Goal: Task Accomplishment & Management: Manage account settings

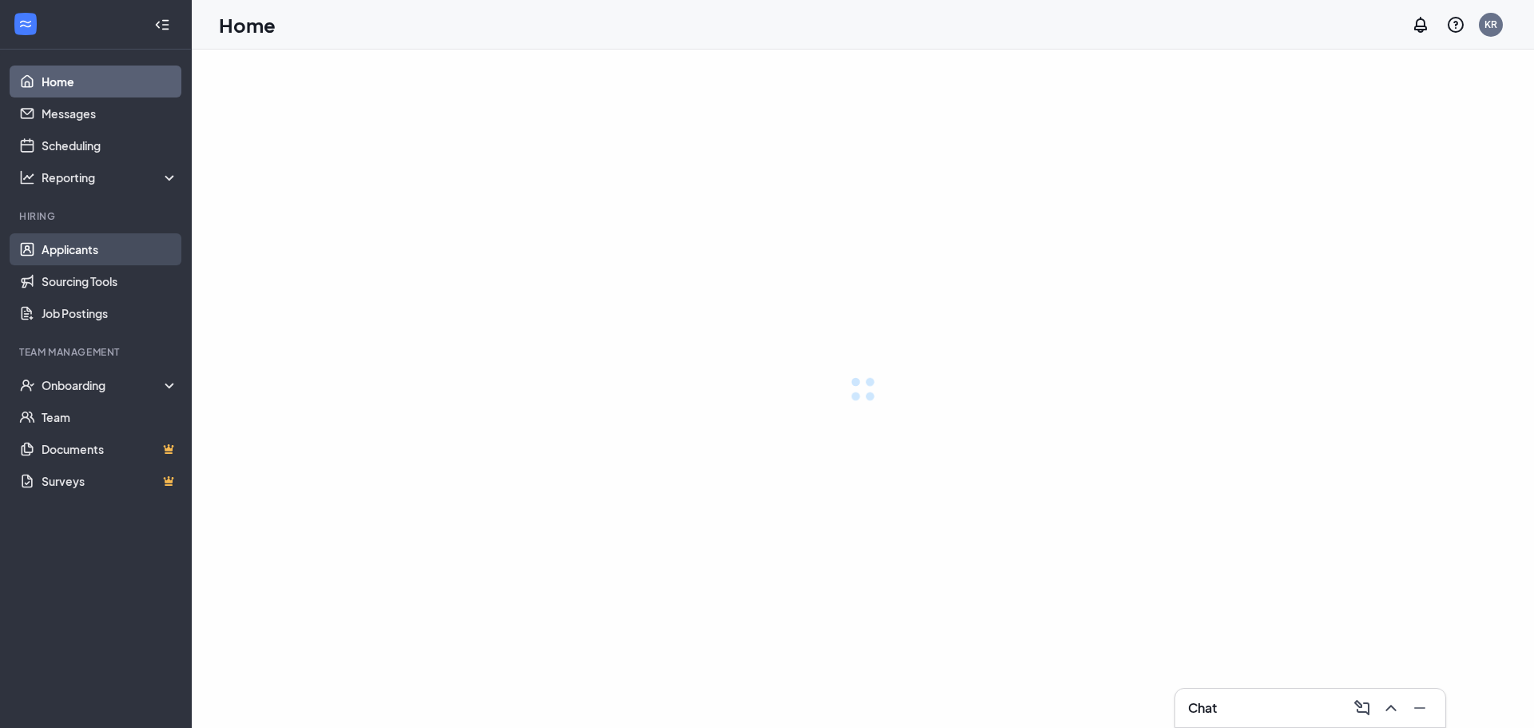
click at [70, 237] on link "Applicants" at bounding box center [110, 249] width 137 height 32
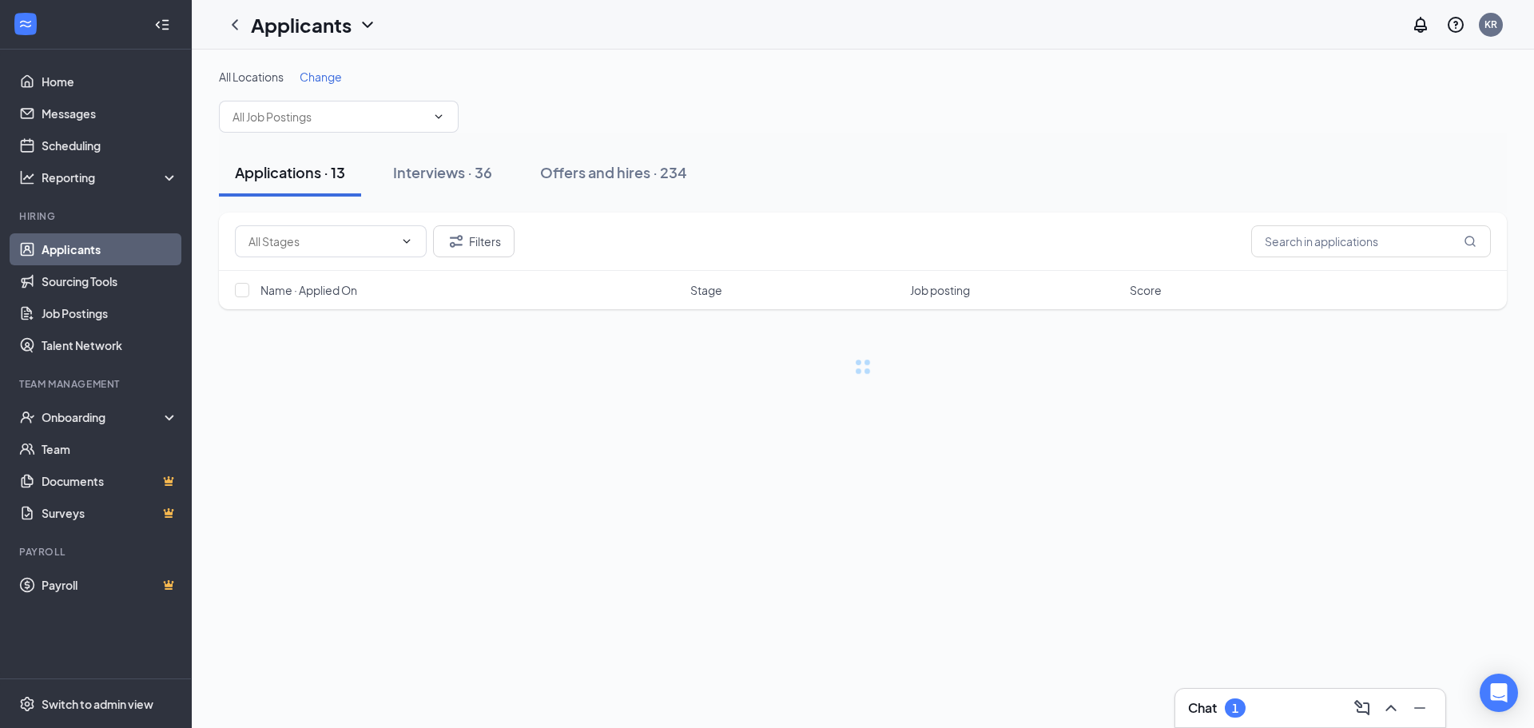
click at [1222, 697] on div "Chat 1" at bounding box center [1310, 708] width 244 height 26
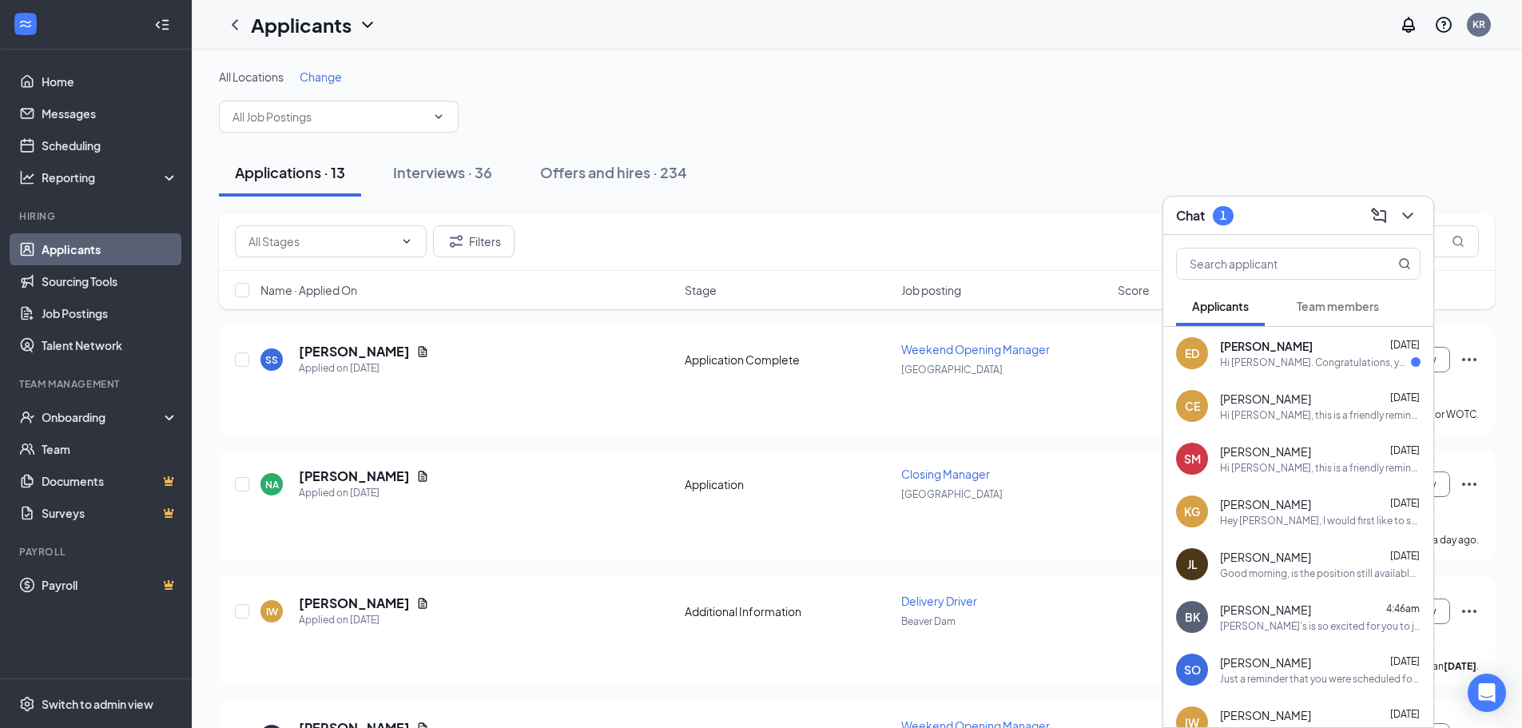
click at [1301, 359] on div "Hi [PERSON_NAME]. Congratulations, your onsite interview with [PERSON_NAME]'s f…" at bounding box center [1315, 363] width 191 height 14
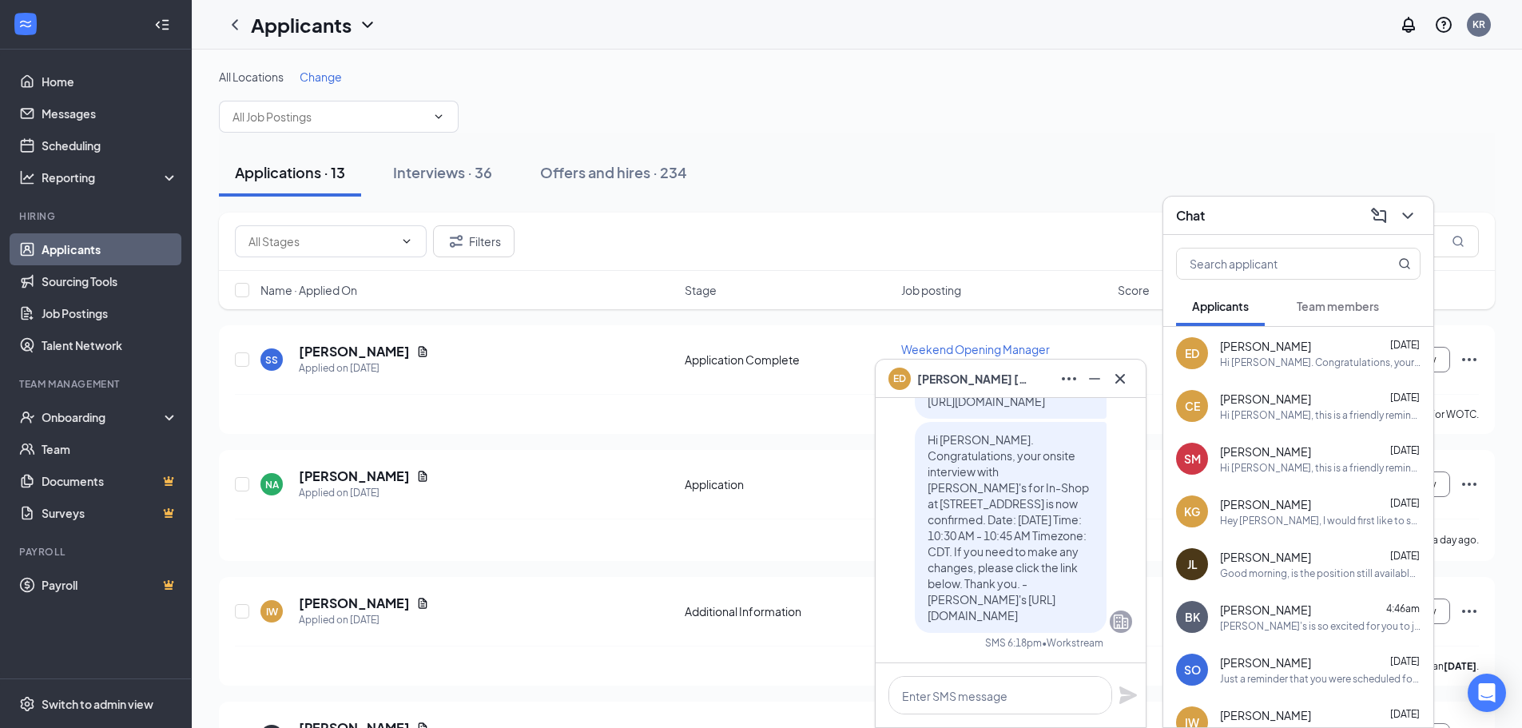
click at [1119, 379] on icon "Cross" at bounding box center [1120, 378] width 10 height 10
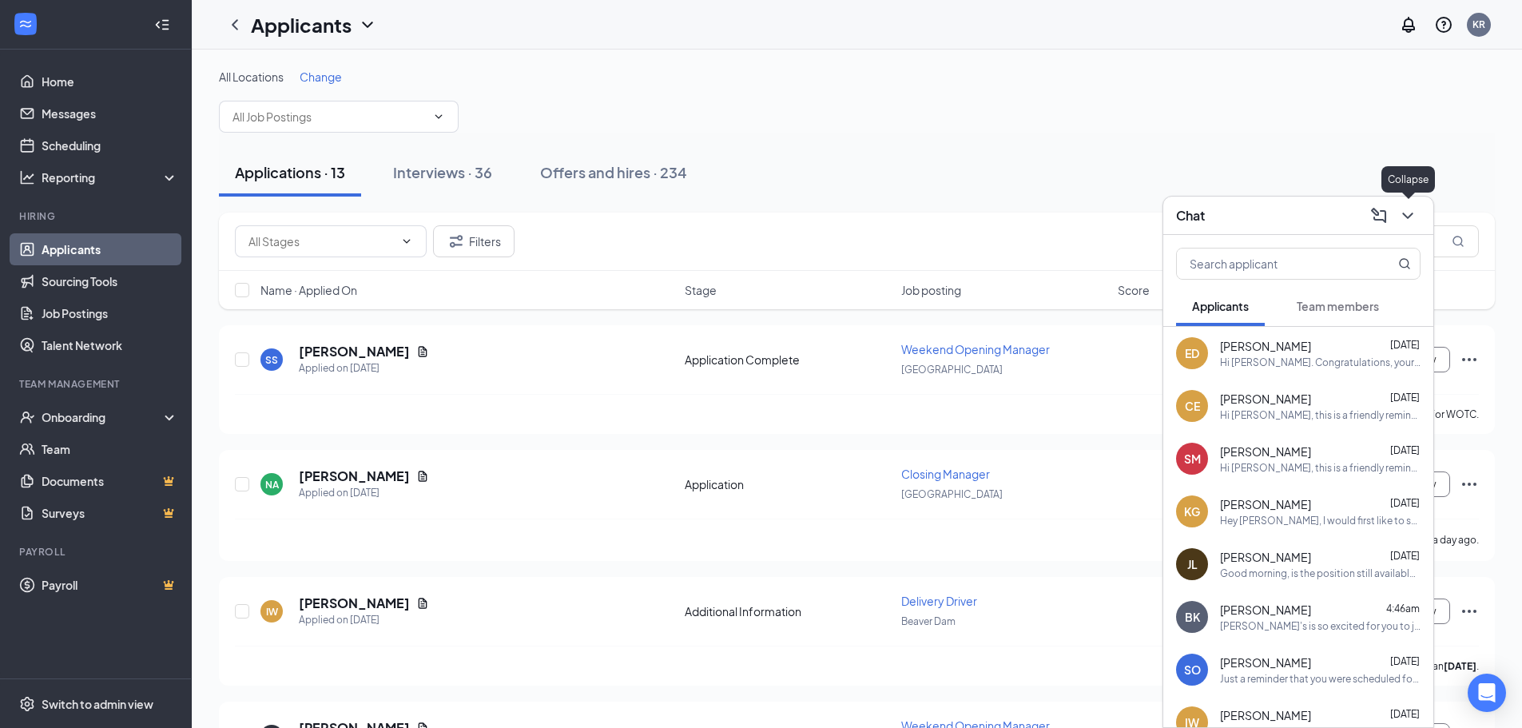
click at [1409, 213] on icon "ChevronDown" at bounding box center [1407, 215] width 19 height 19
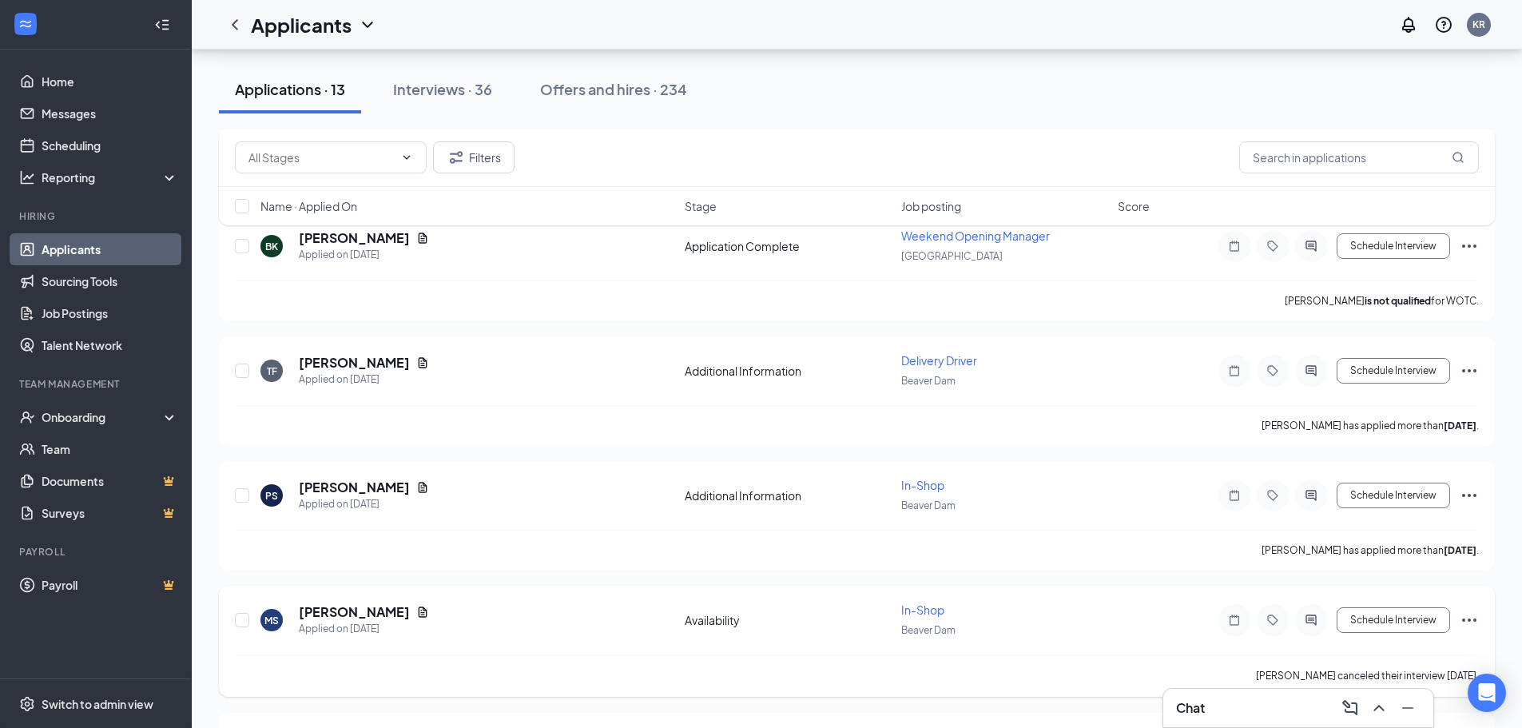
scroll to position [719, 0]
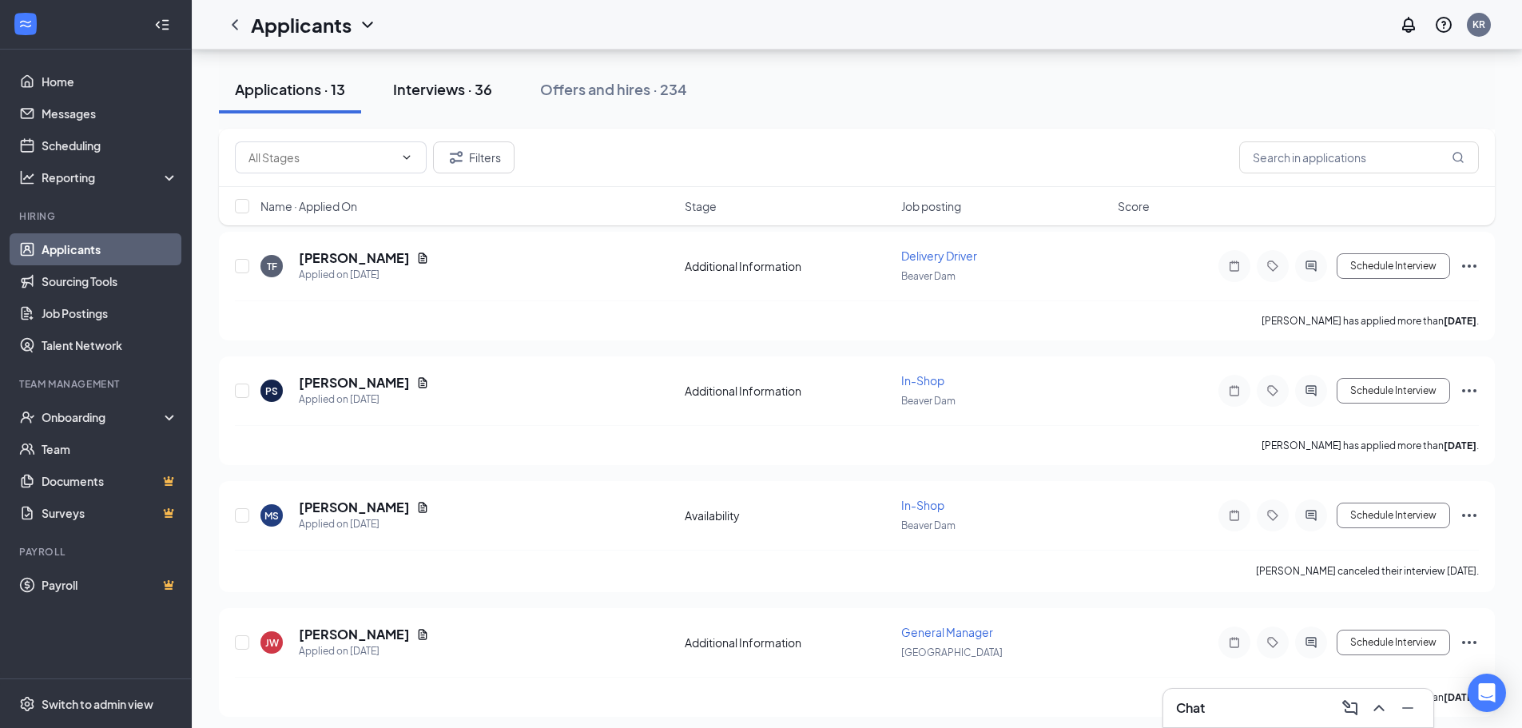
click at [431, 89] on div "Interviews · 36" at bounding box center [442, 89] width 99 height 20
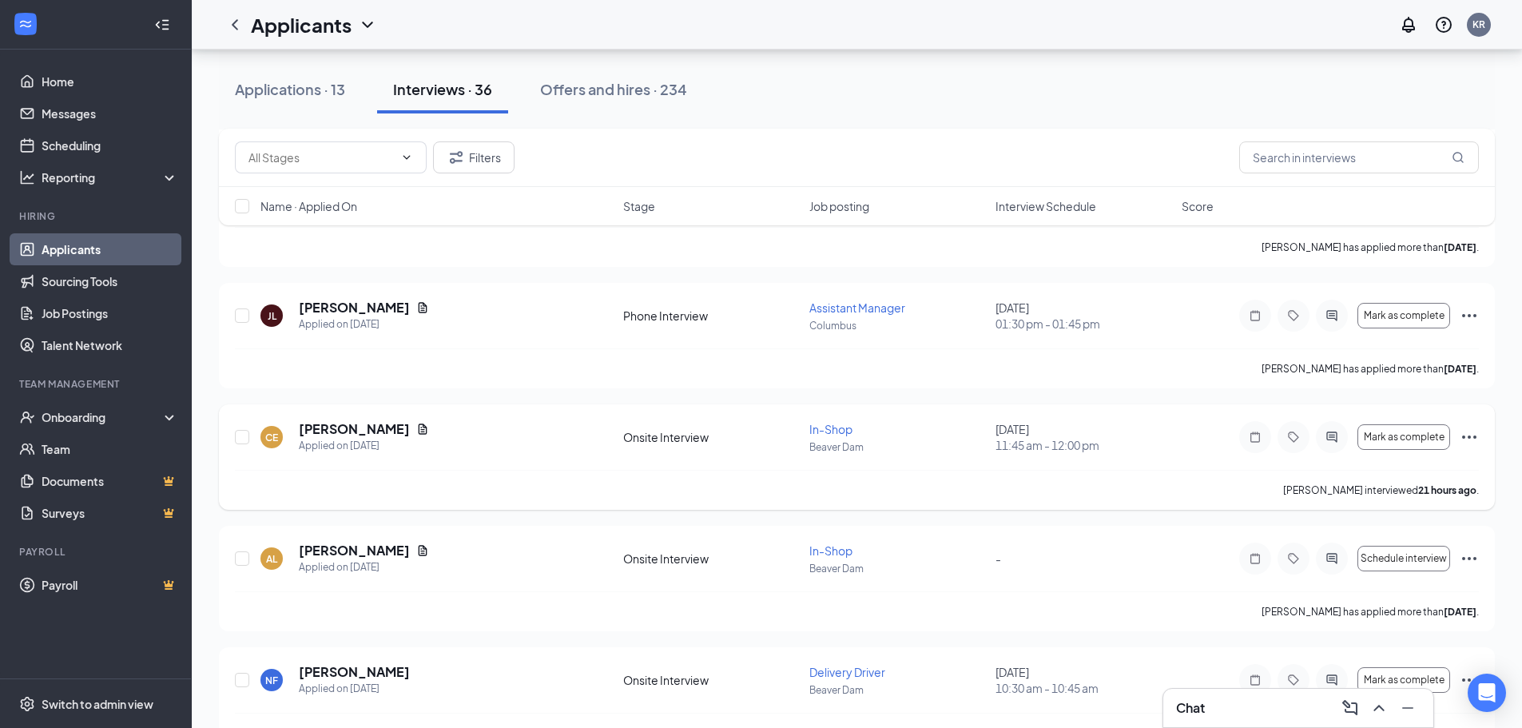
scroll to position [799, 0]
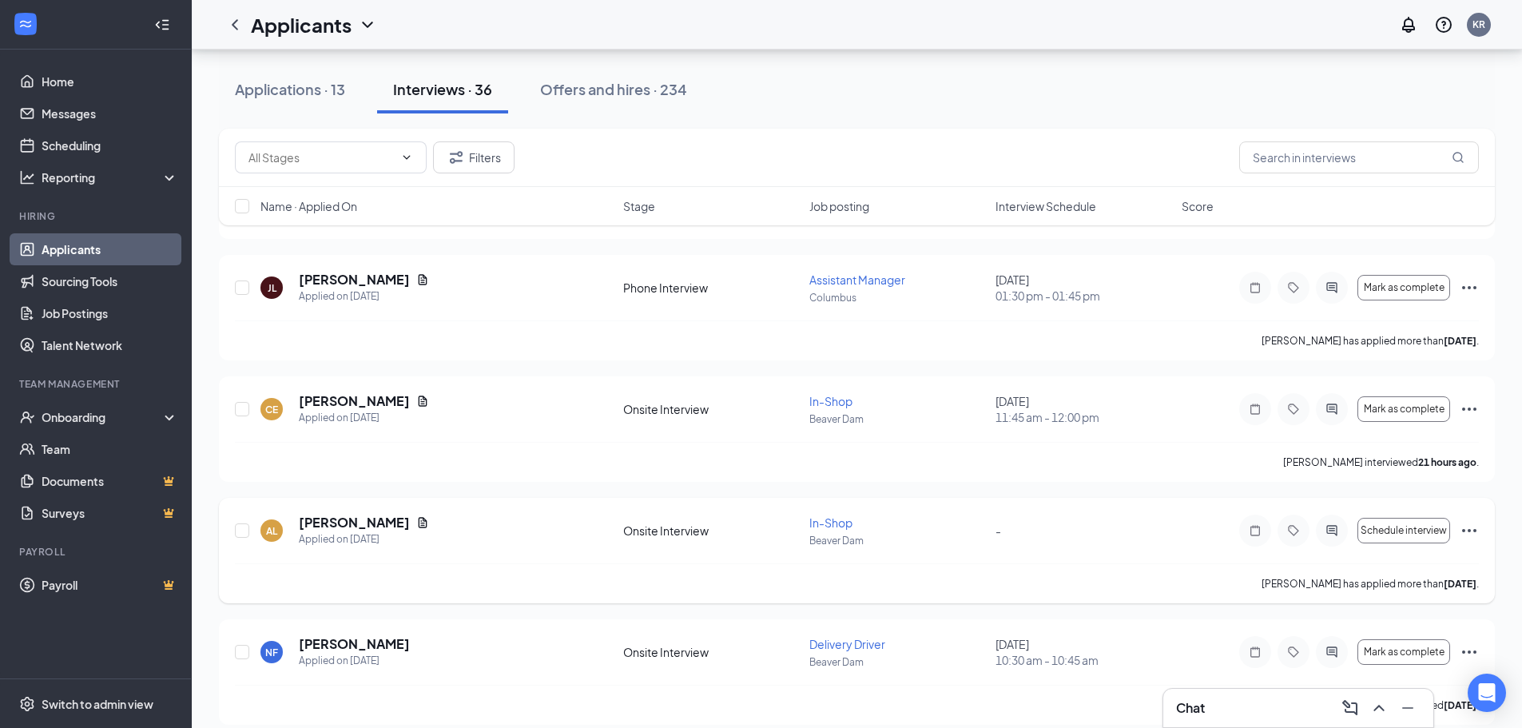
click at [824, 523] on span "In-Shop" at bounding box center [830, 522] width 43 height 14
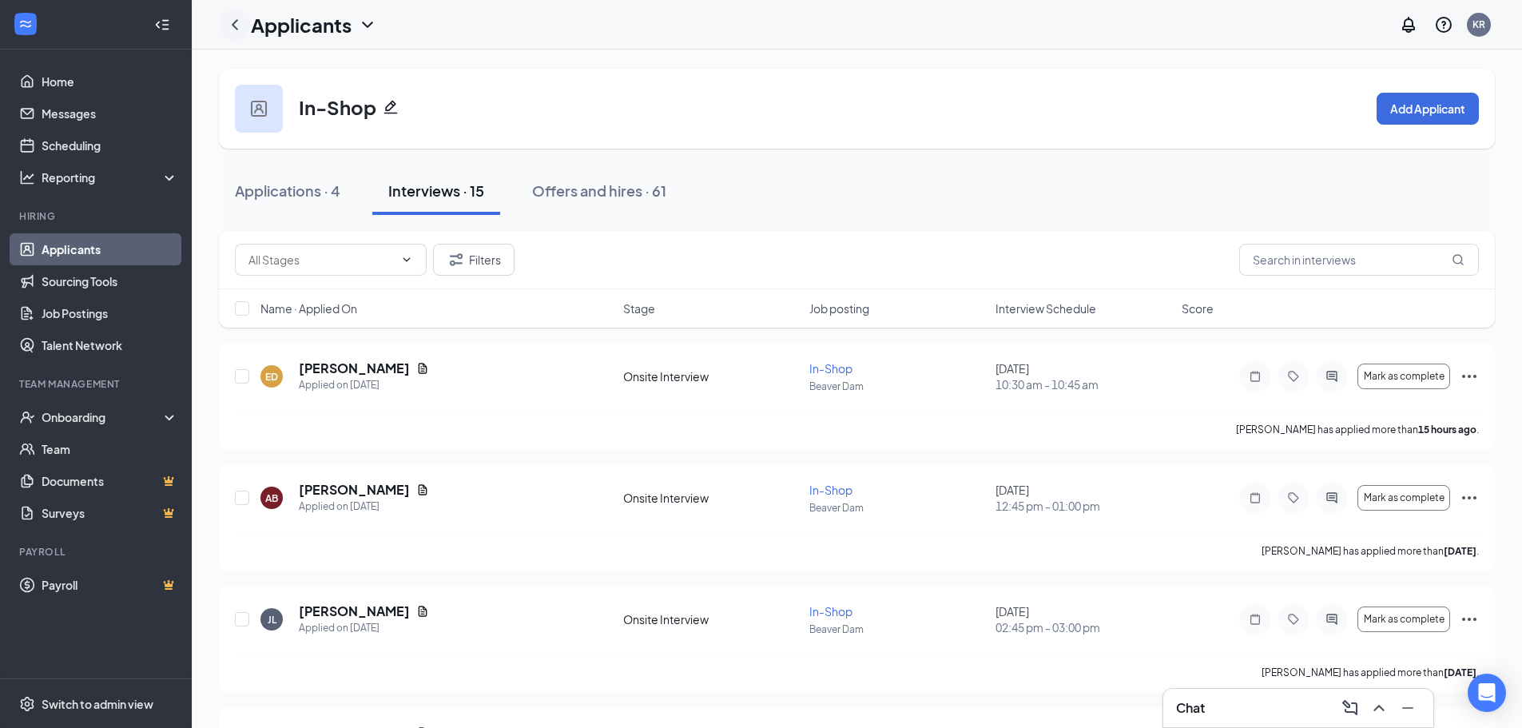
click at [235, 24] on icon "ChevronLeft" at bounding box center [234, 24] width 19 height 19
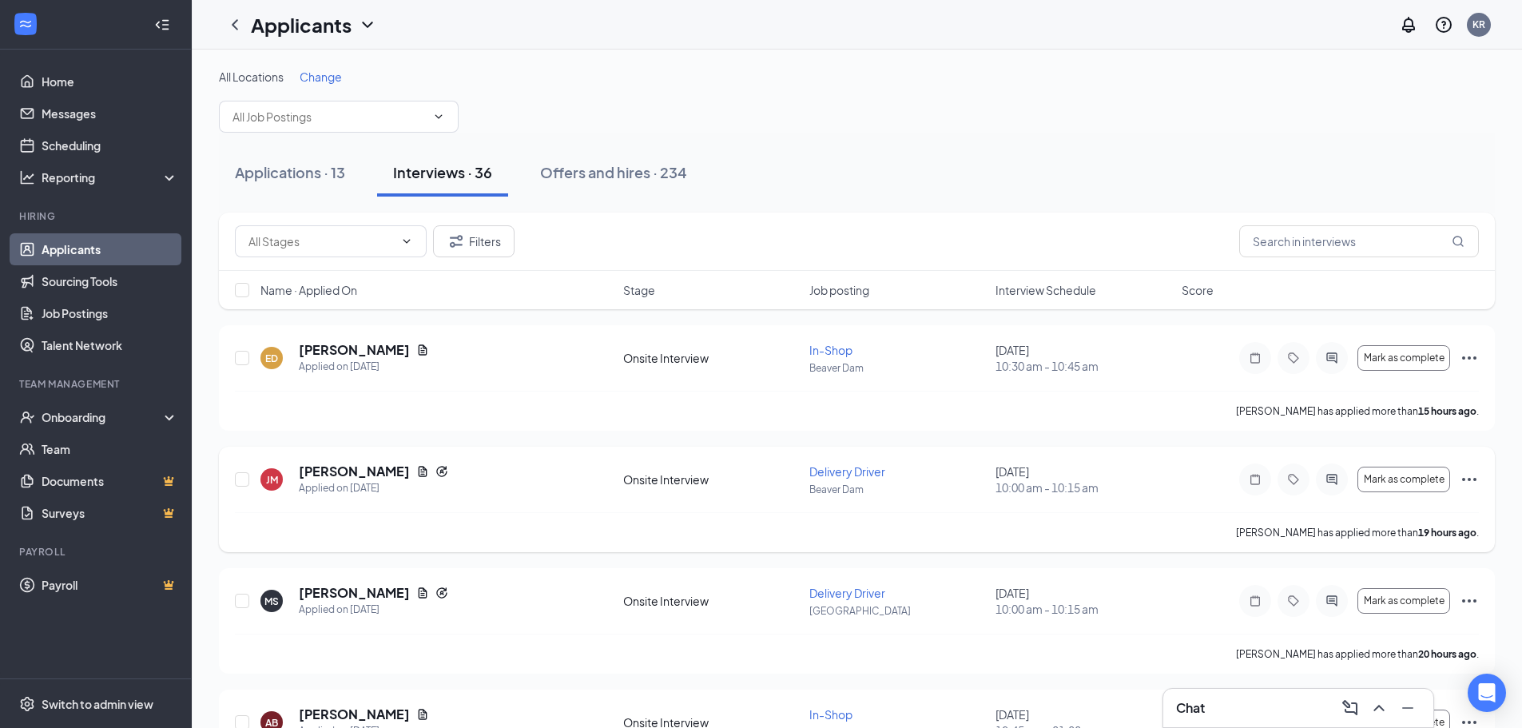
click at [1471, 476] on icon "Ellipses" at bounding box center [1469, 479] width 19 height 19
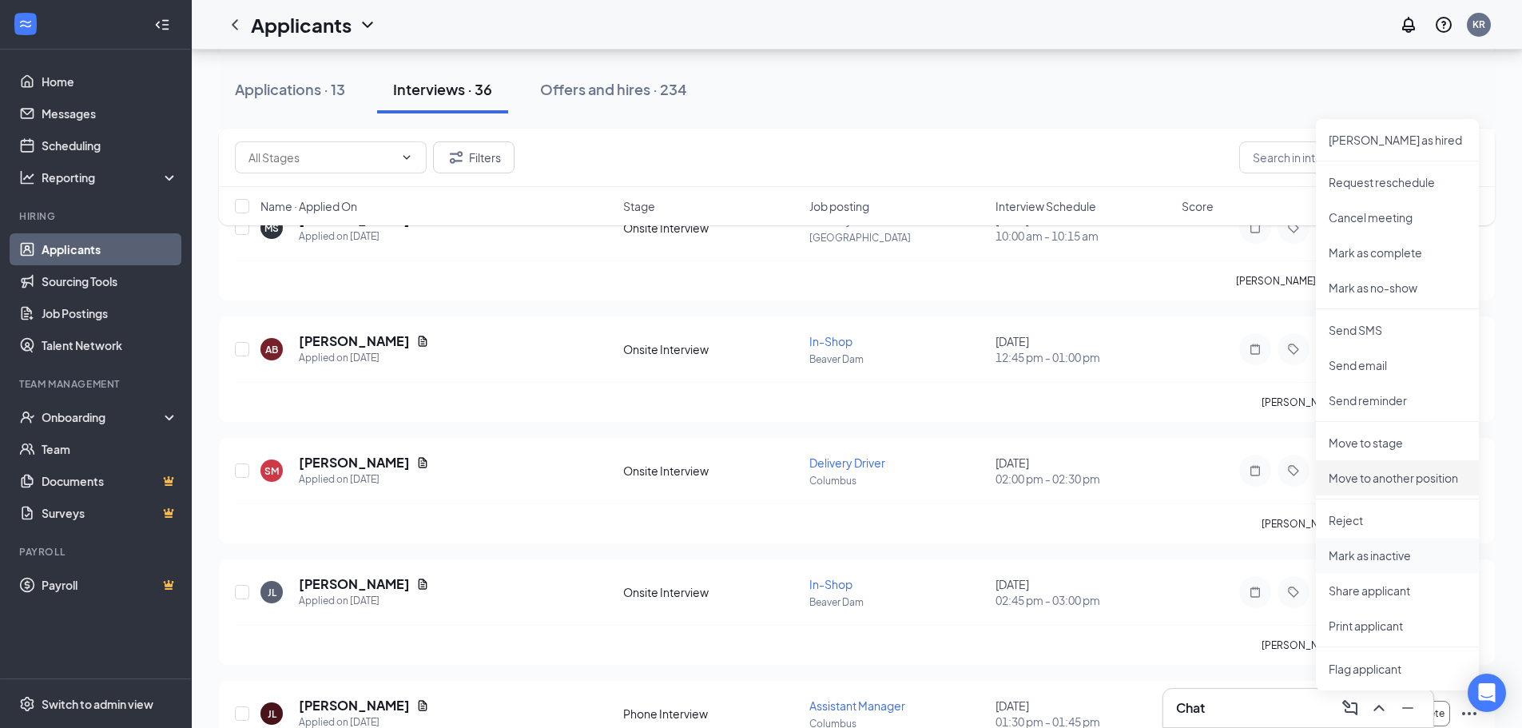
scroll to position [399, 0]
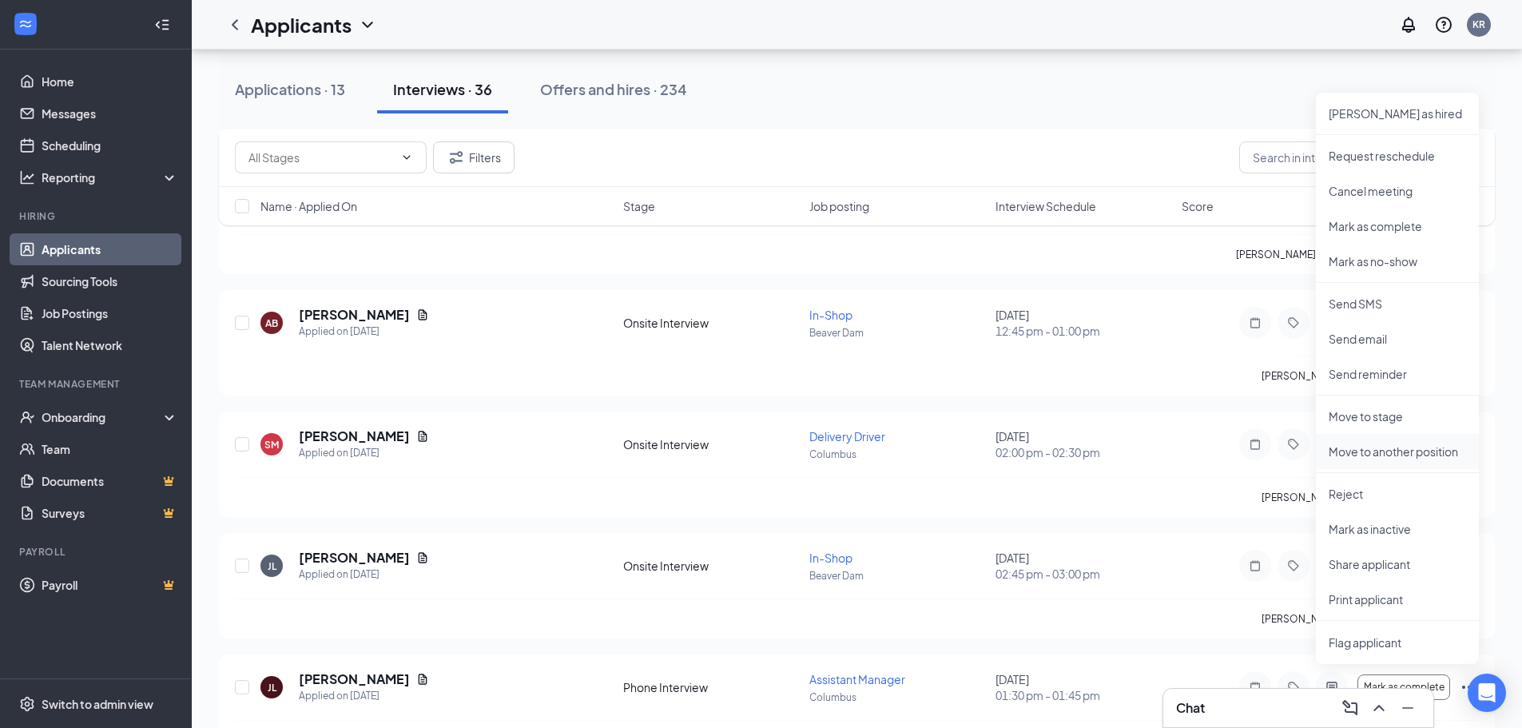
click at [1409, 449] on p "Move to another position" at bounding box center [1397, 451] width 137 height 16
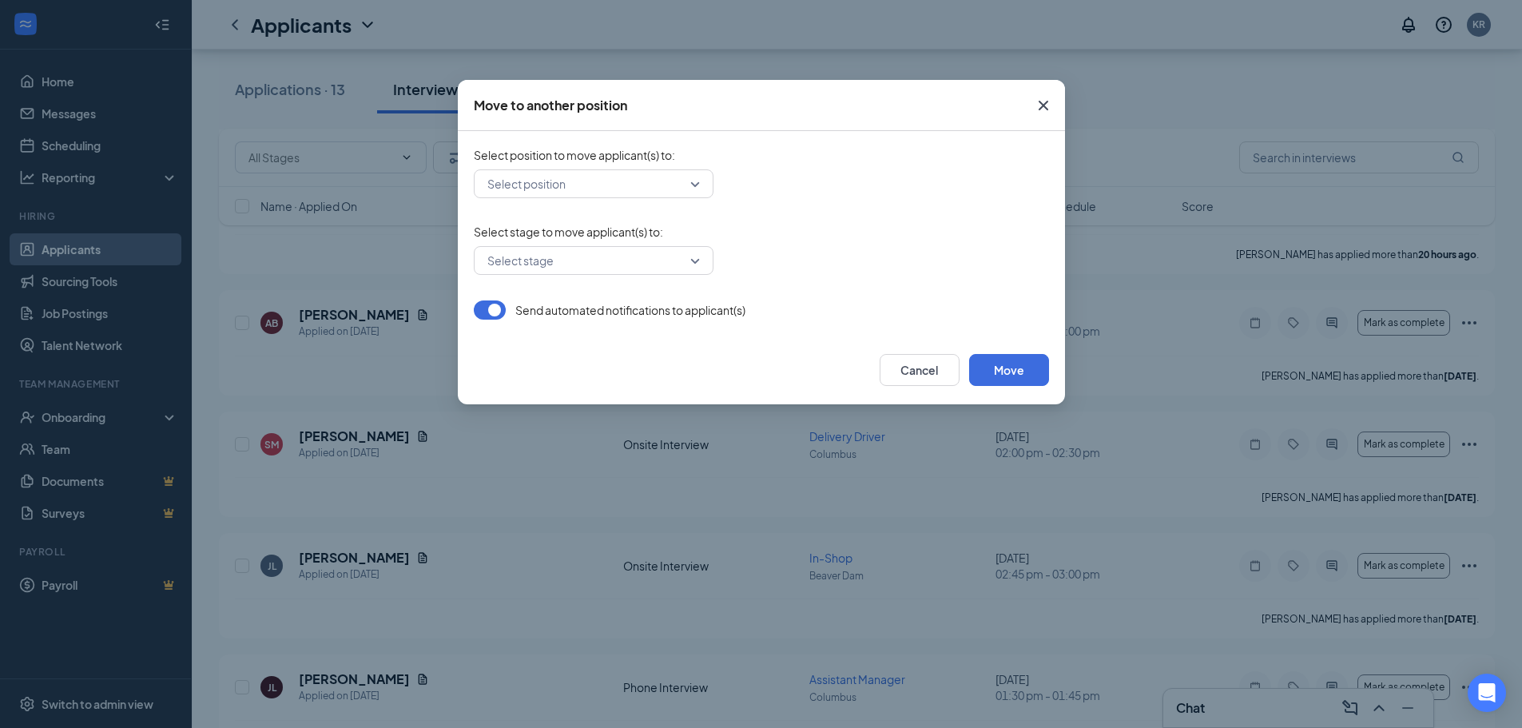
click at [692, 181] on input "search" at bounding box center [587, 183] width 209 height 27
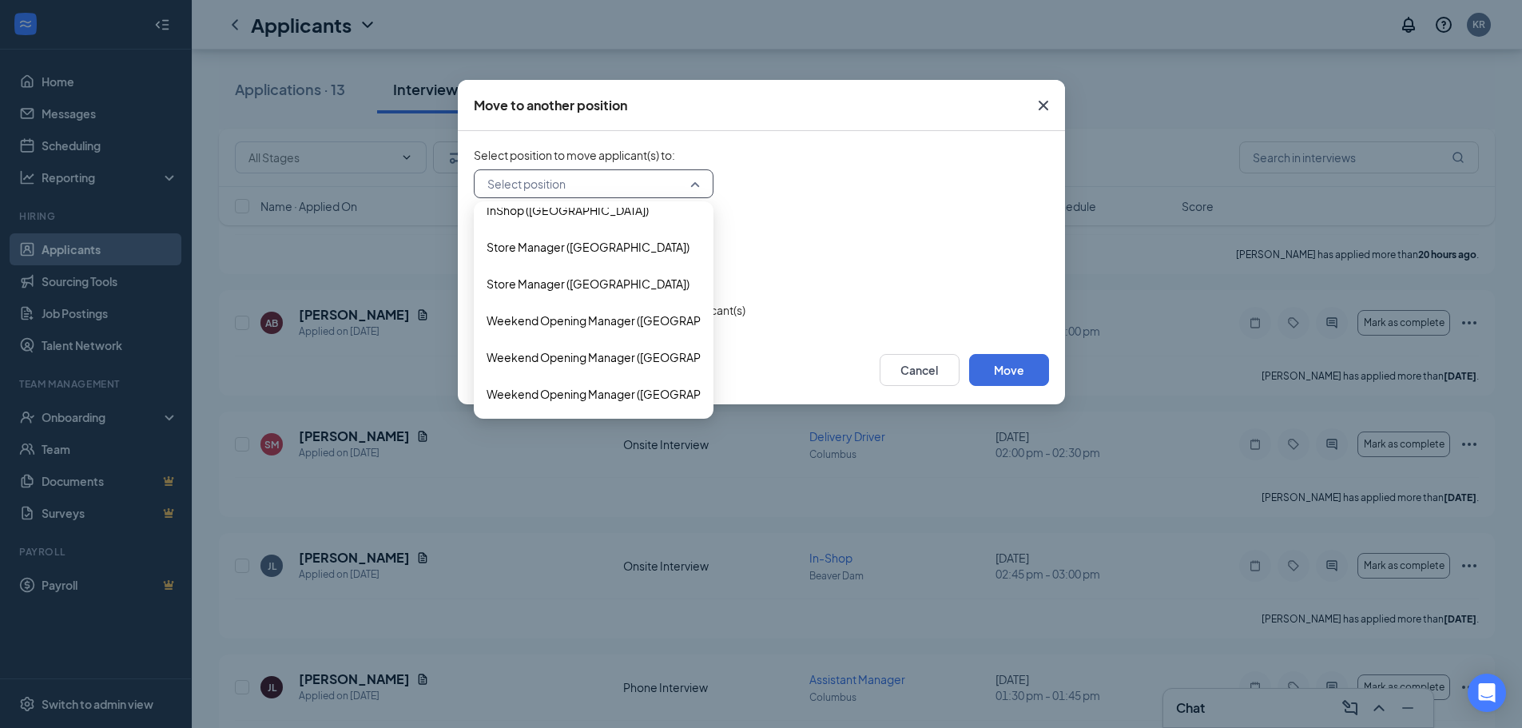
scroll to position [334, 0]
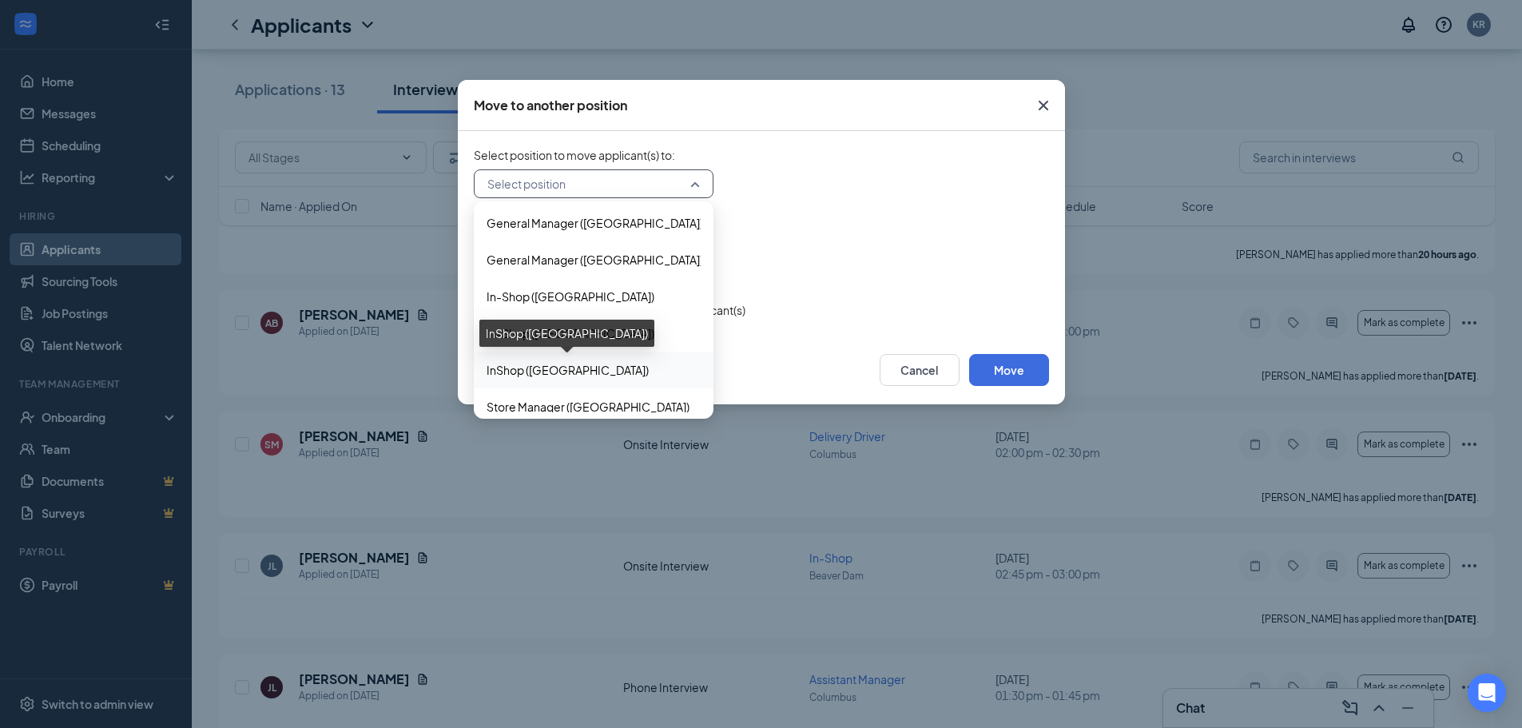
click at [582, 372] on span "InShop ([GEOGRAPHIC_DATA])" at bounding box center [568, 370] width 162 height 18
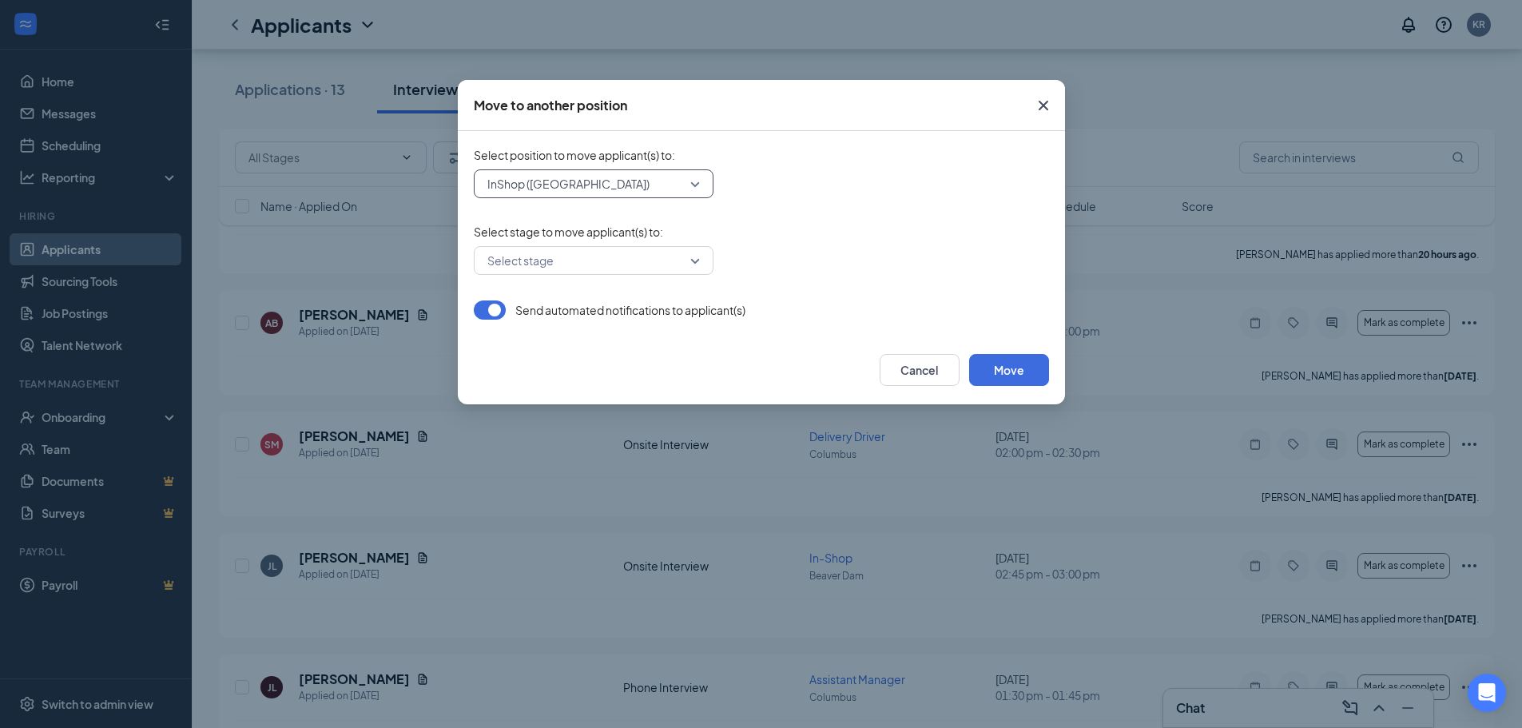
click at [700, 258] on div "Select stage" at bounding box center [594, 260] width 240 height 29
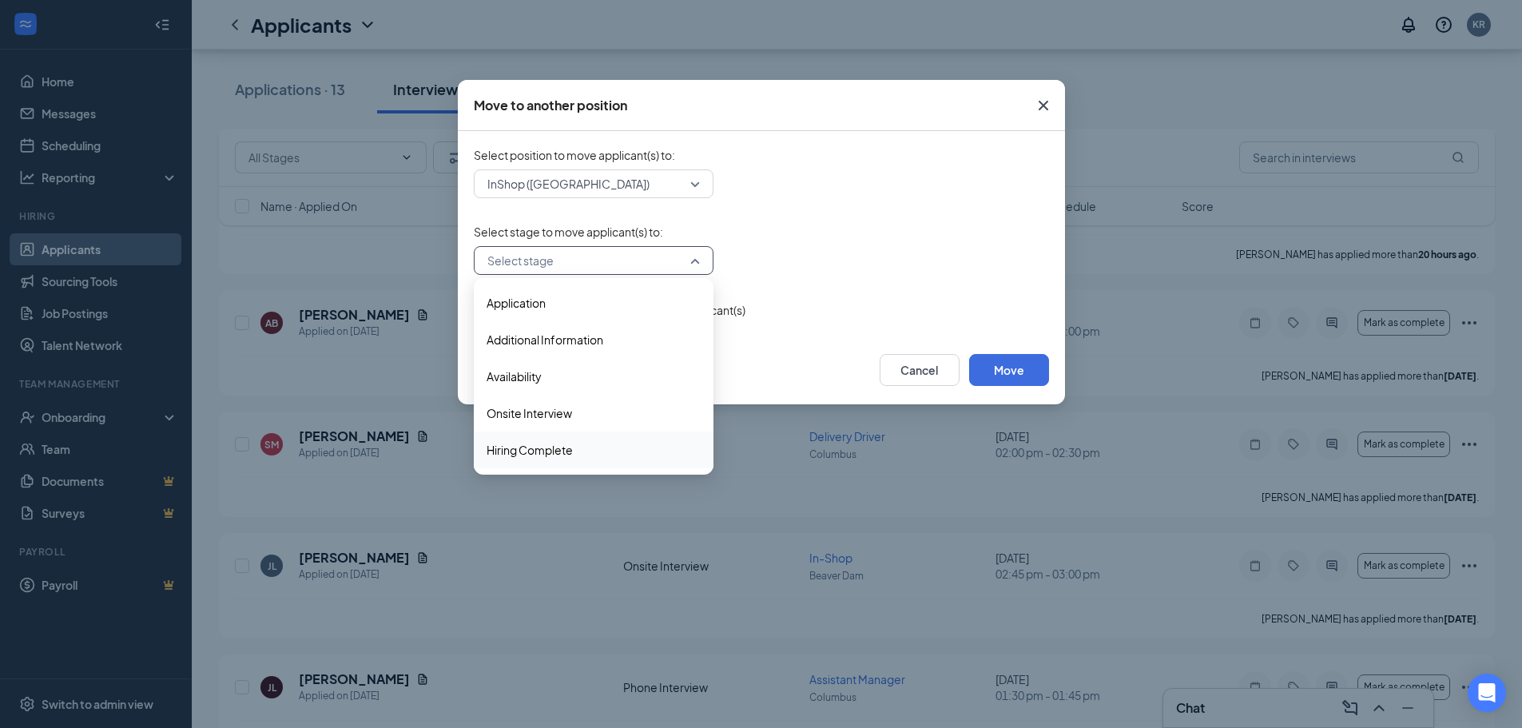
click at [567, 442] on span "Hiring Complete" at bounding box center [530, 450] width 86 height 18
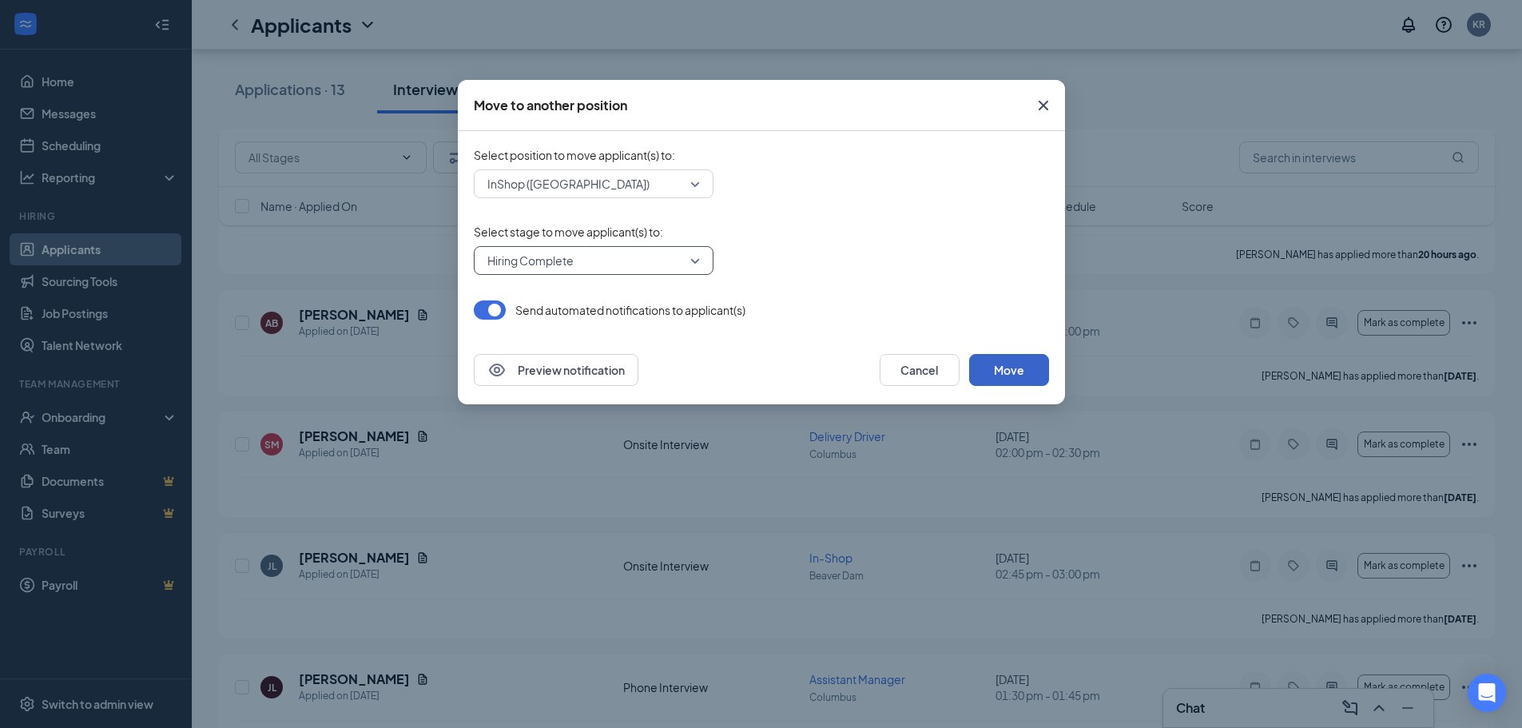
click at [1005, 372] on button "Move" at bounding box center [1009, 370] width 80 height 32
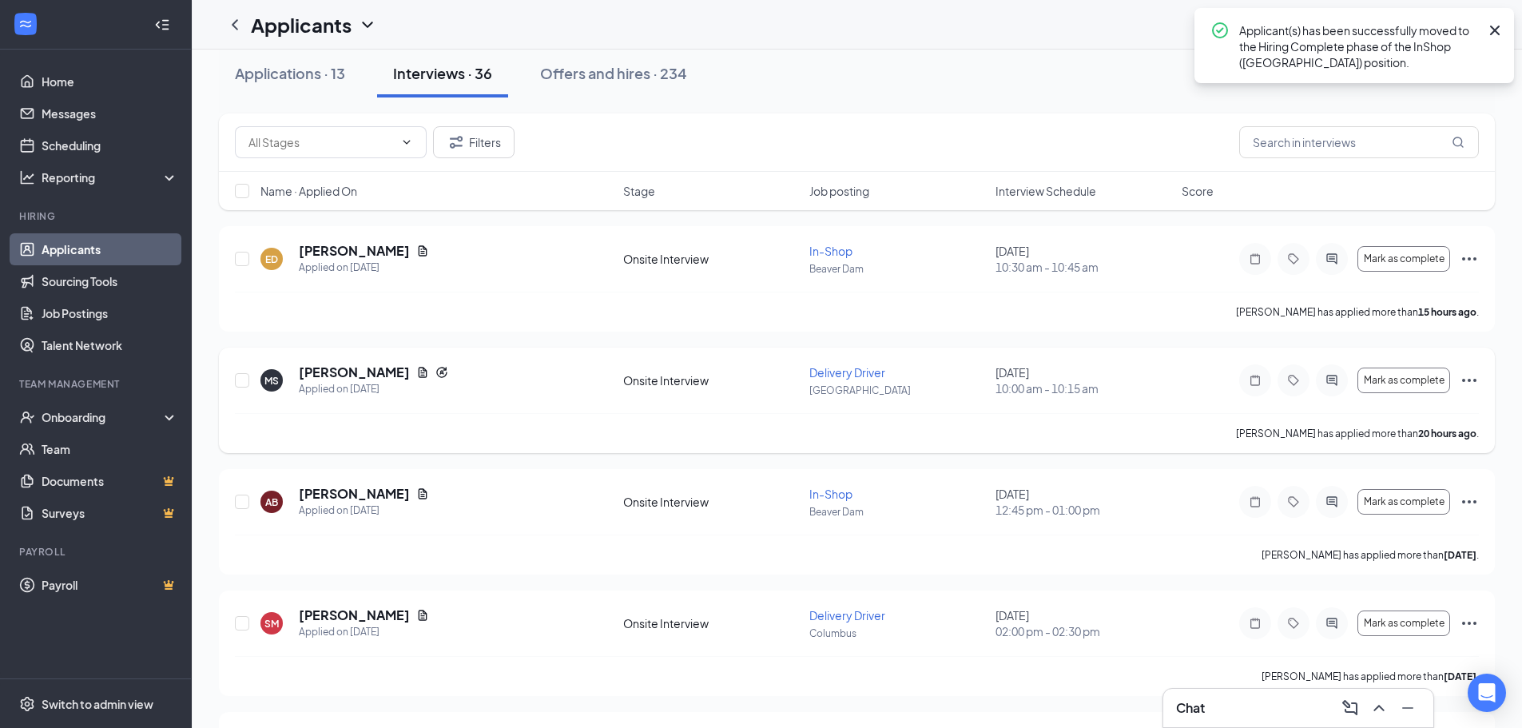
scroll to position [0, 0]
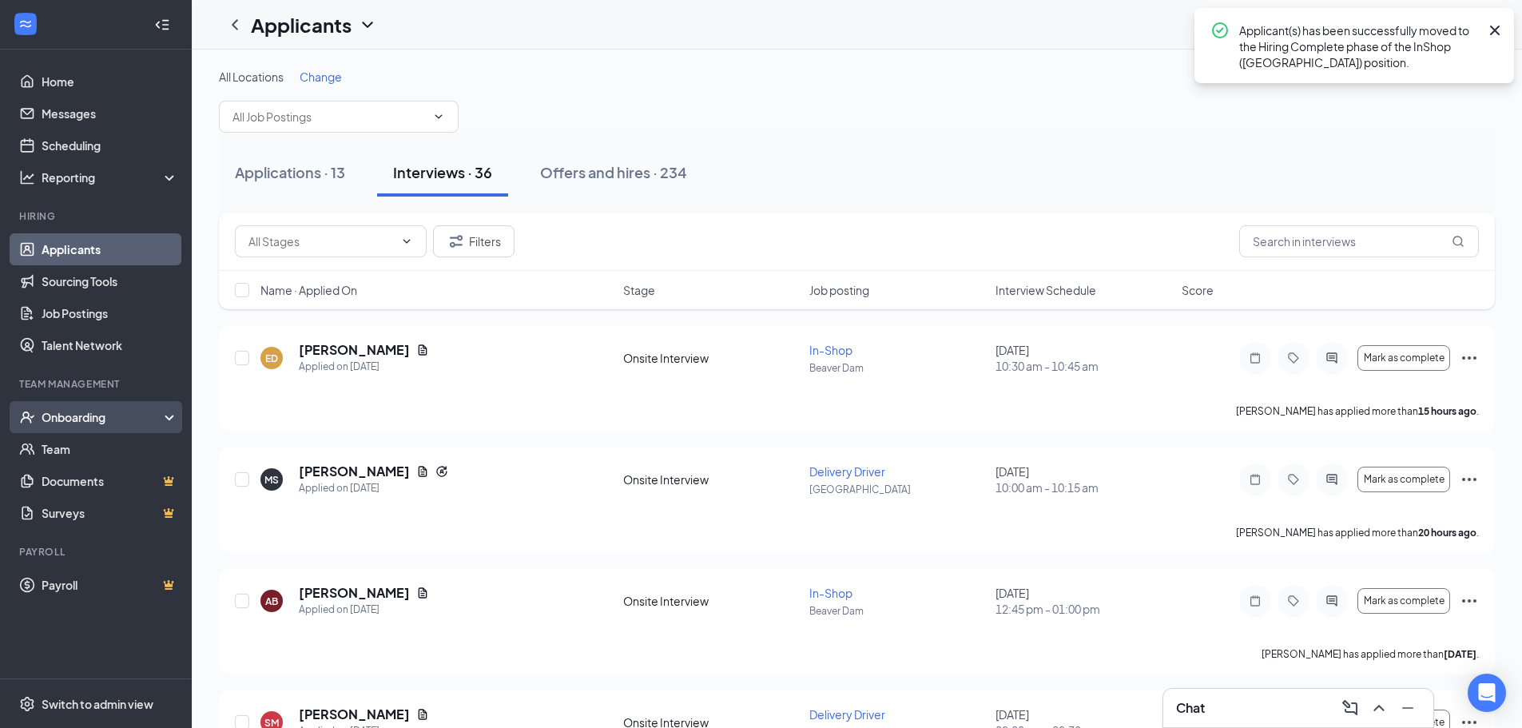
click at [62, 418] on div "Onboarding" at bounding box center [103, 417] width 123 height 16
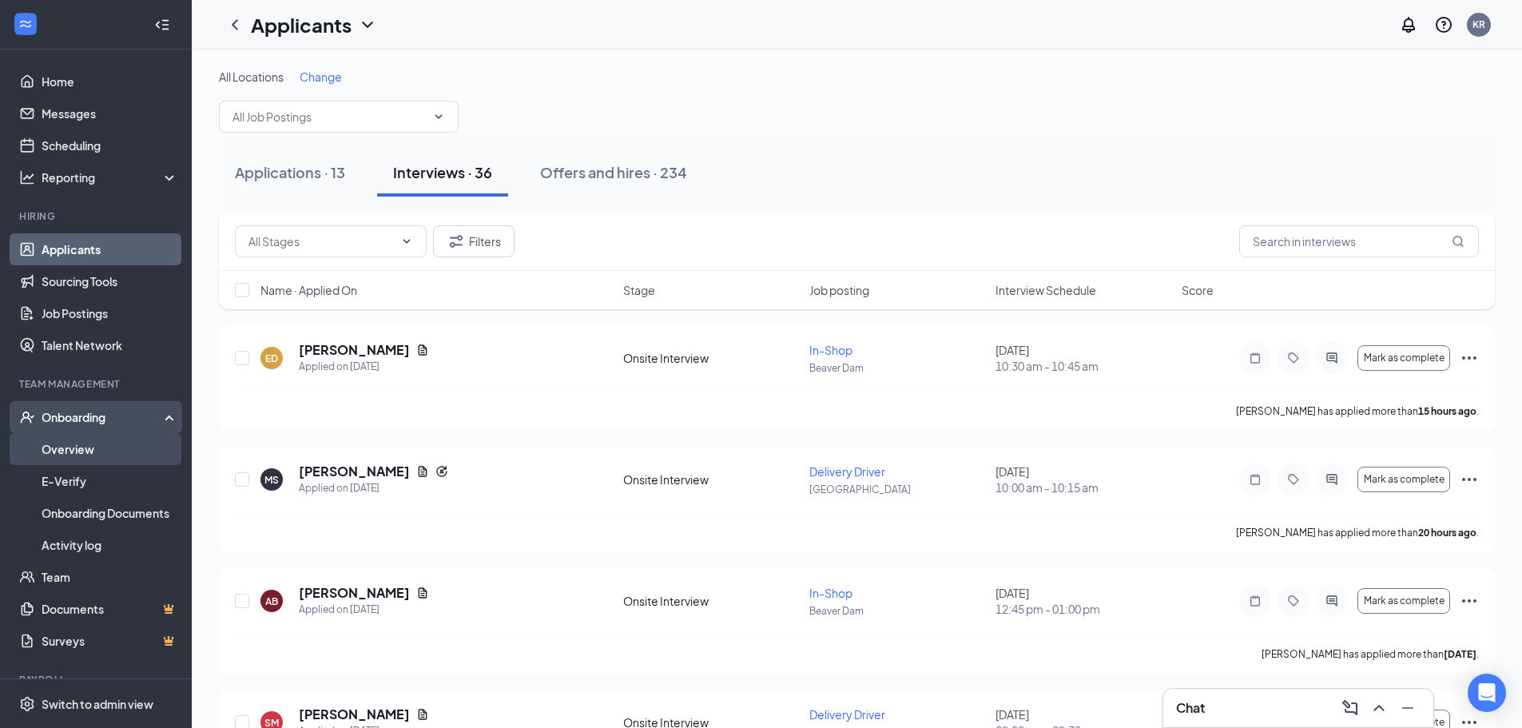
click at [67, 439] on link "Overview" at bounding box center [110, 449] width 137 height 32
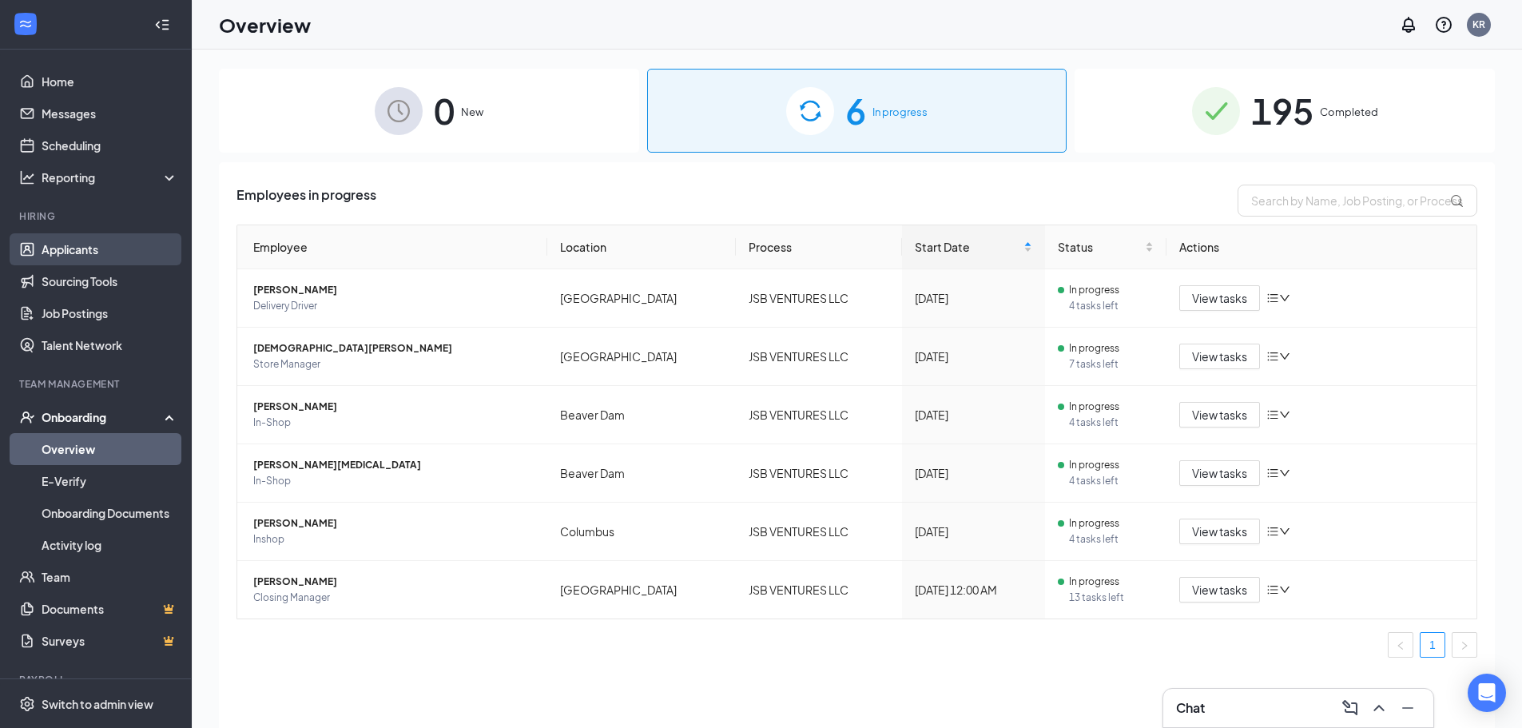
click at [78, 251] on link "Applicants" at bounding box center [110, 249] width 137 height 32
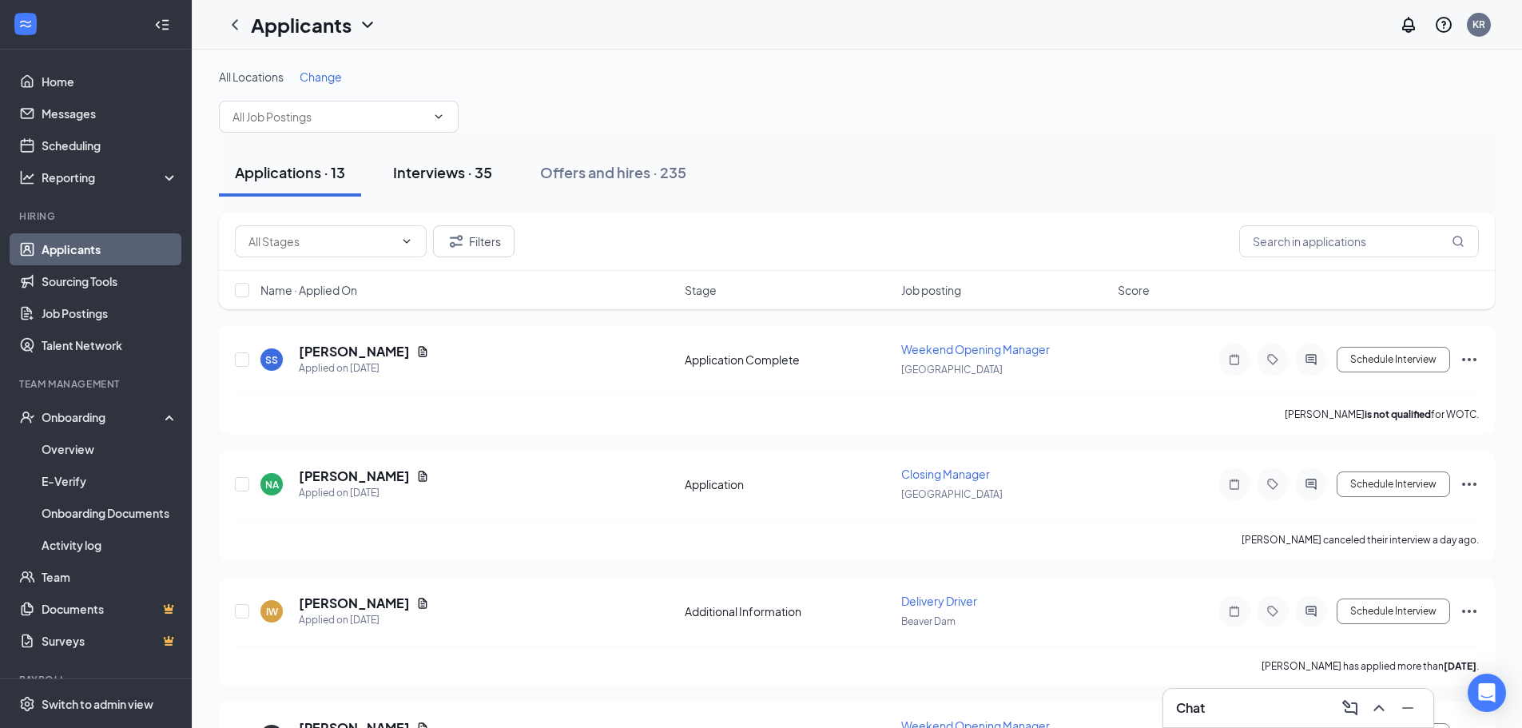
click at [437, 166] on div "Interviews · 35" at bounding box center [442, 172] width 99 height 20
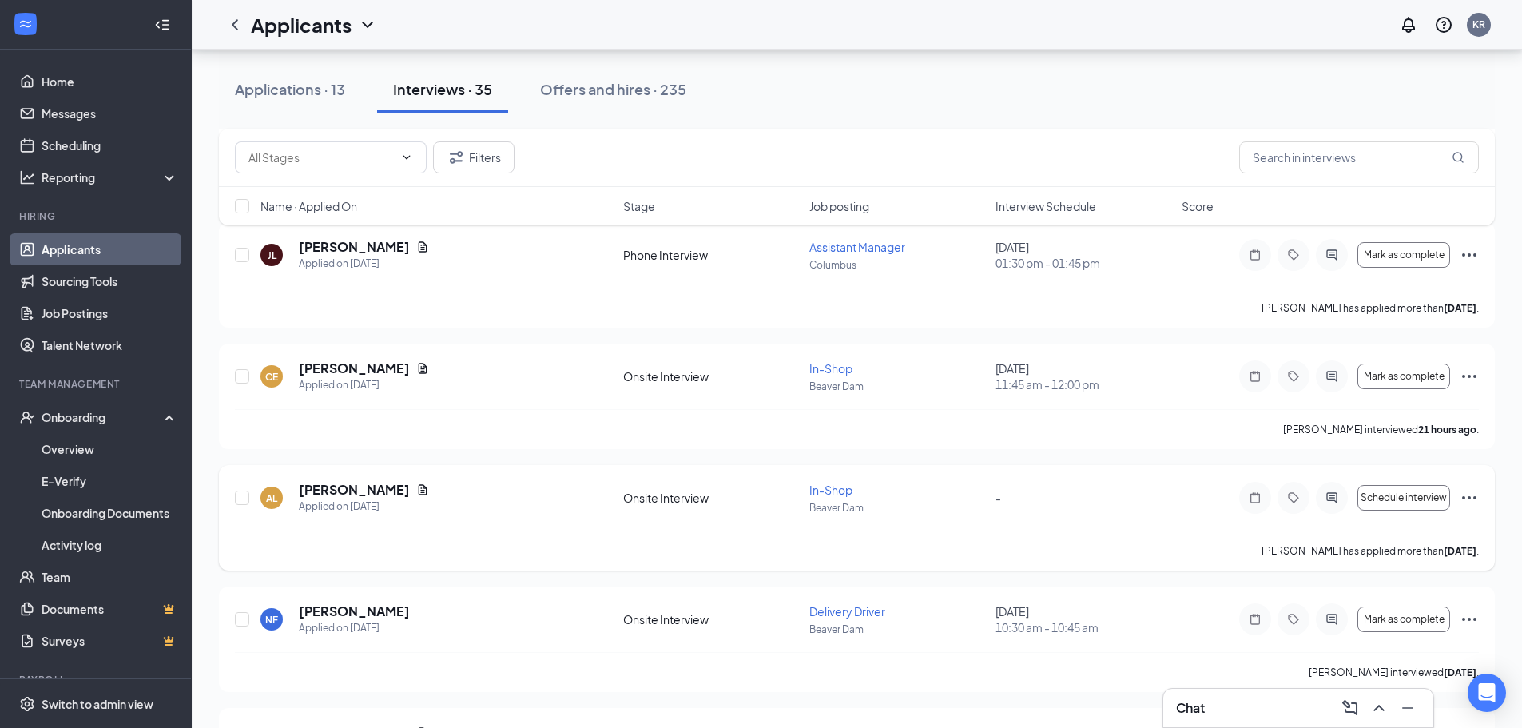
scroll to position [719, 0]
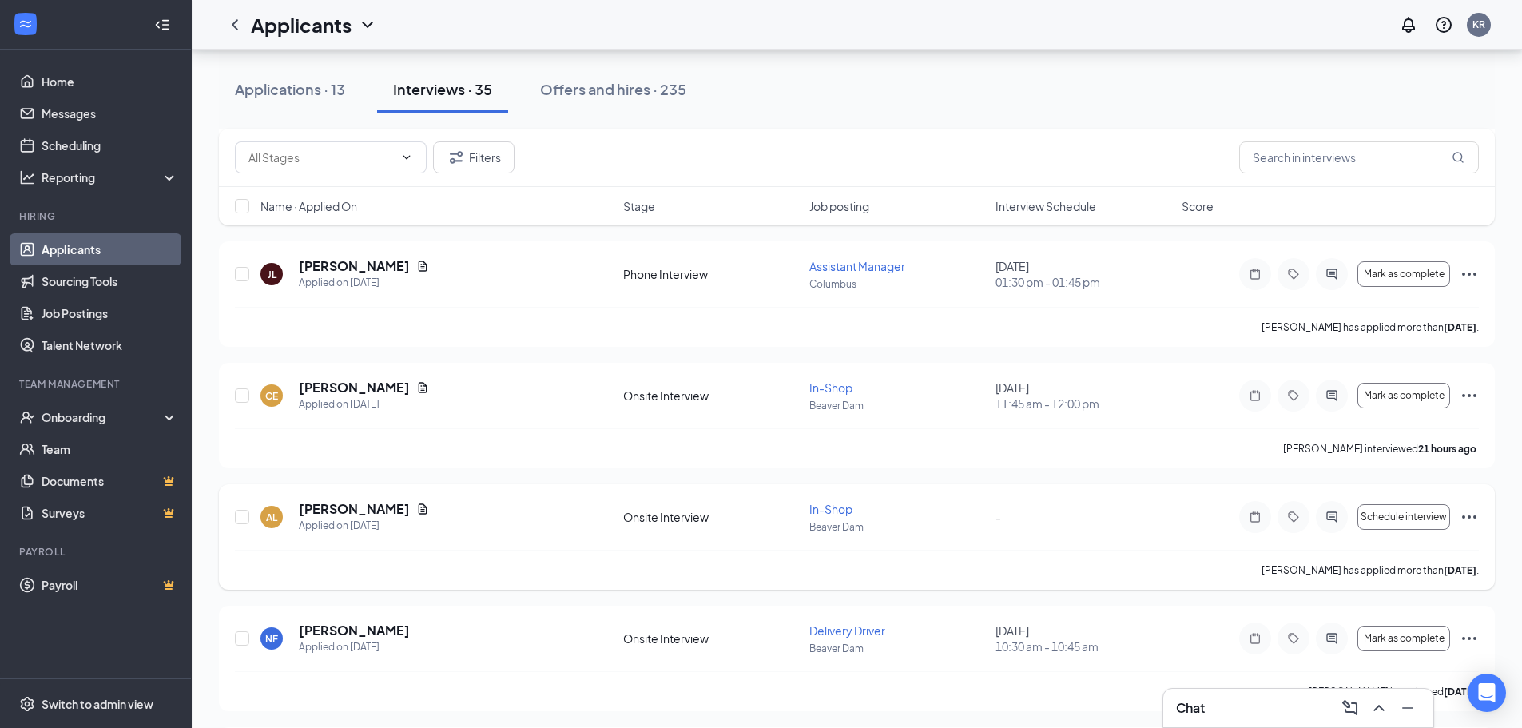
scroll to position [719, 0]
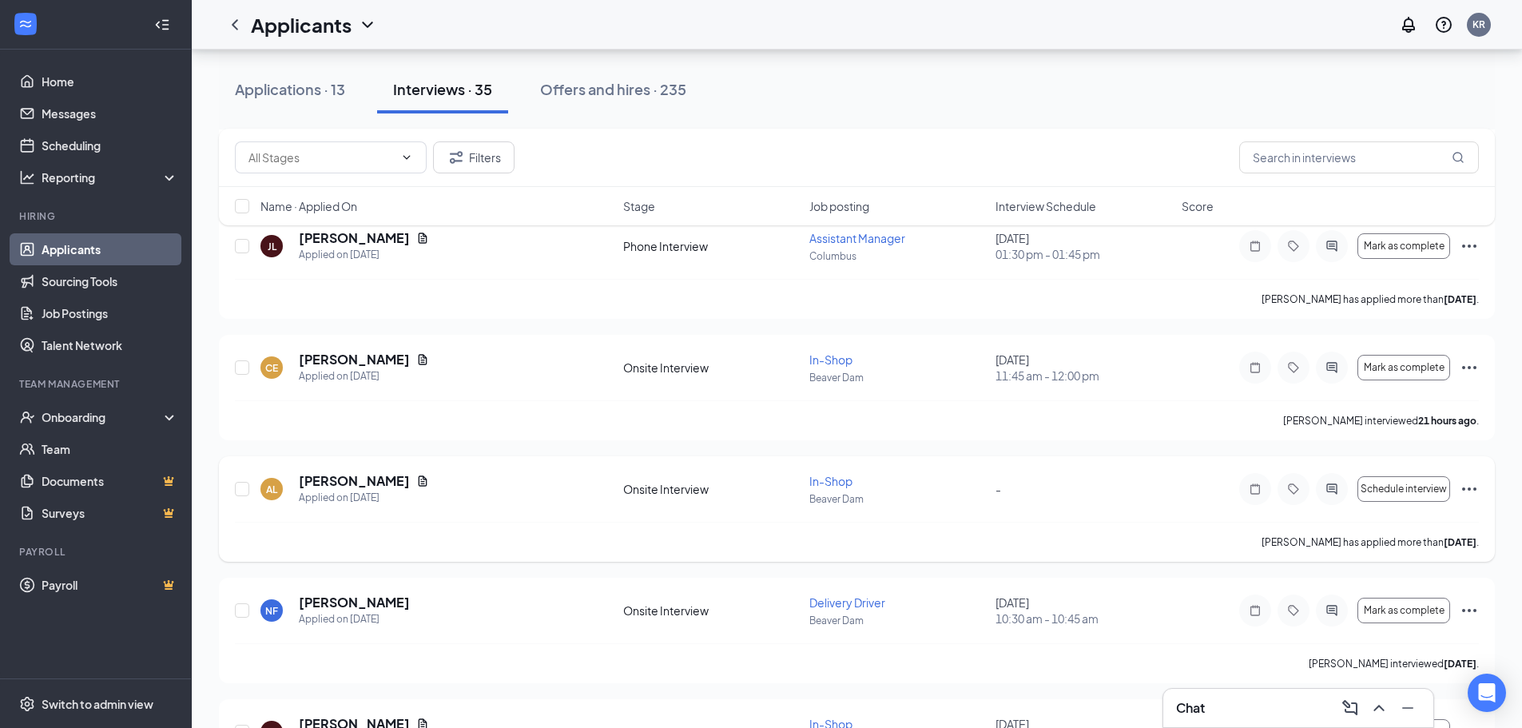
click at [1468, 487] on icon "Ellipses" at bounding box center [1469, 488] width 19 height 19
click at [1373, 523] on p "[PERSON_NAME] as hired" at bounding box center [1397, 523] width 137 height 16
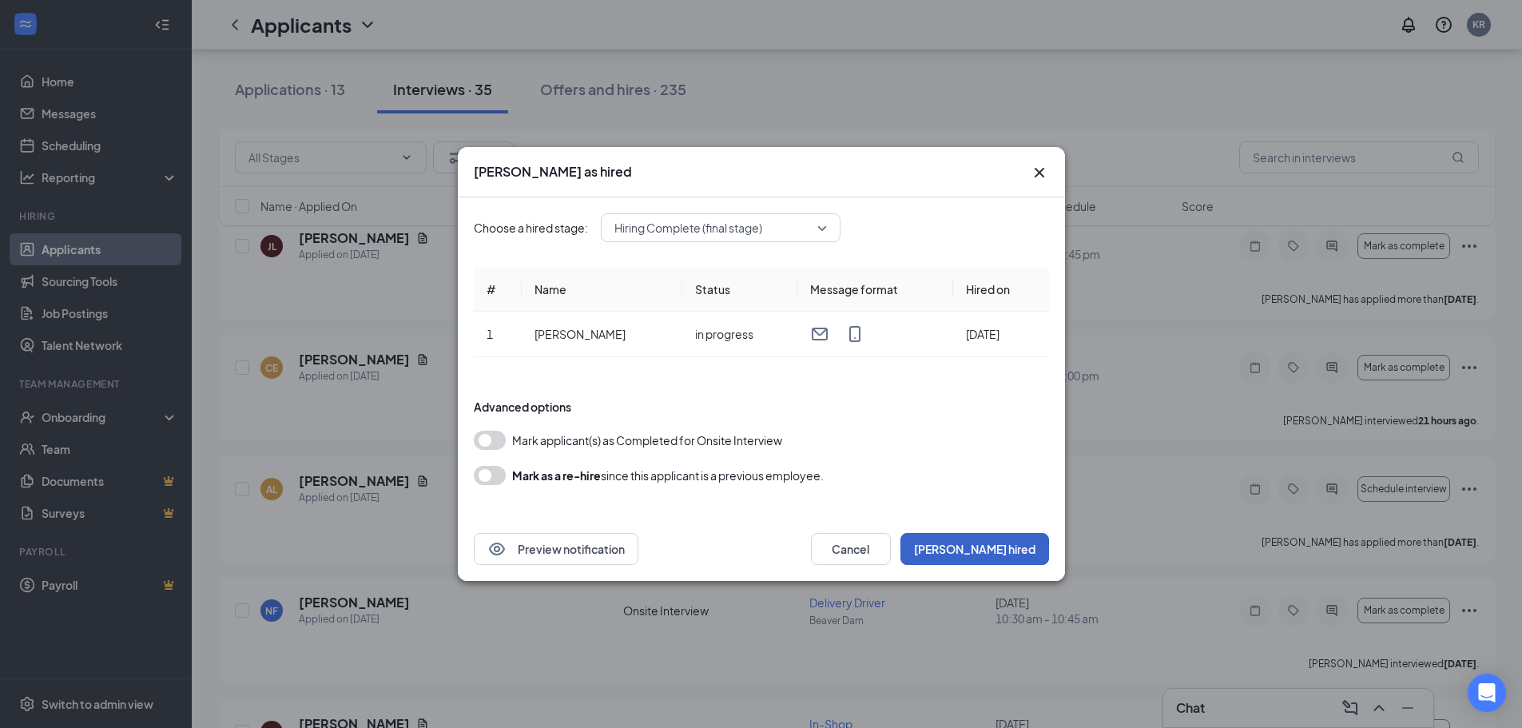
click at [1014, 551] on button "Mark hired" at bounding box center [974, 549] width 149 height 32
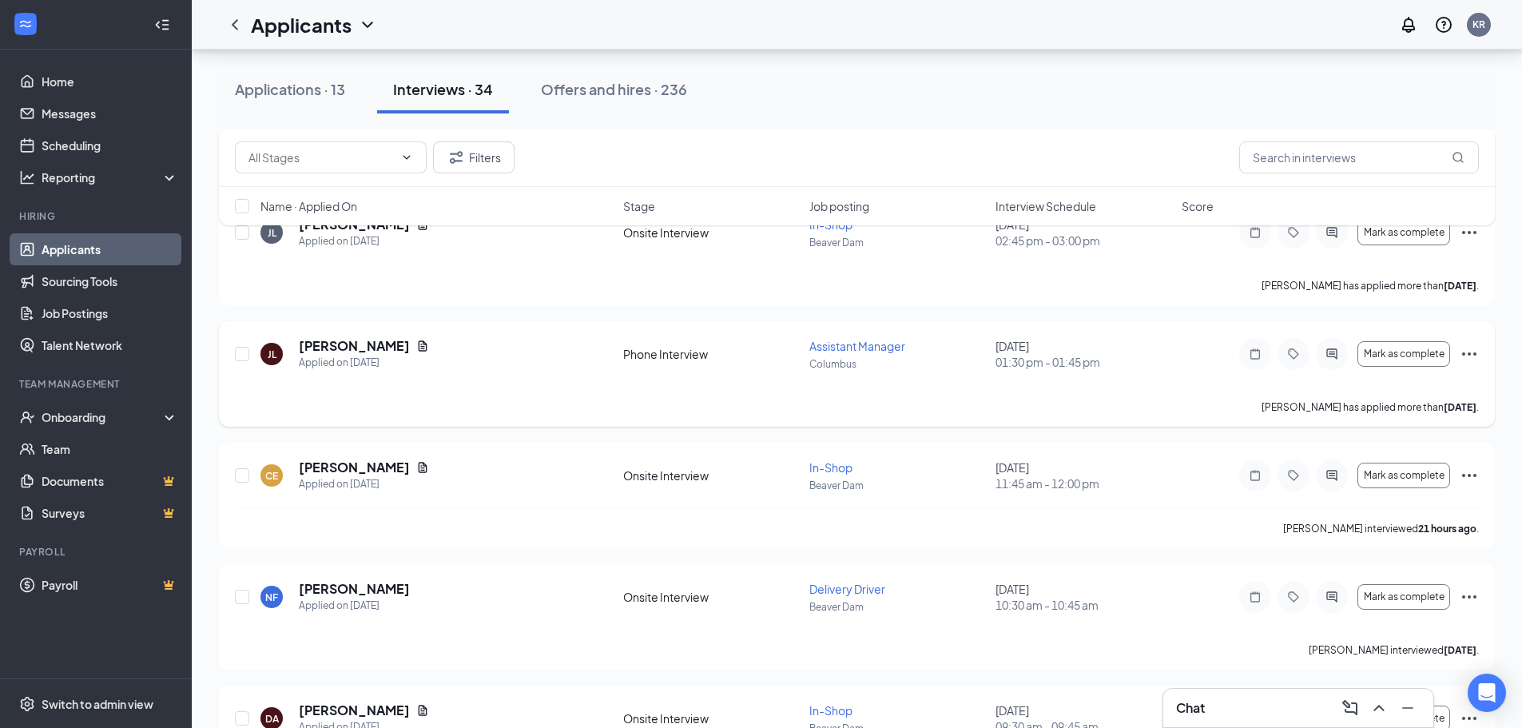
scroll to position [479, 0]
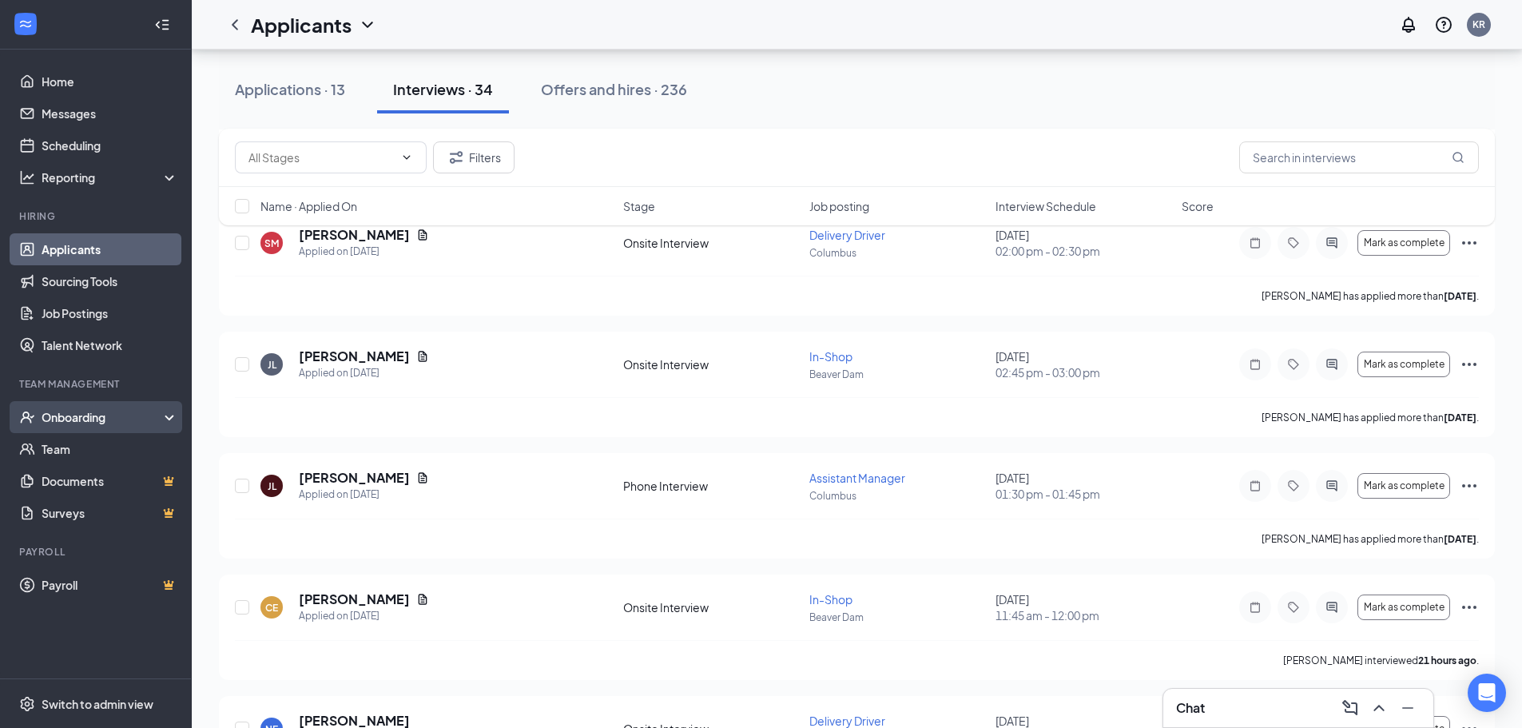
click at [70, 415] on div "Onboarding" at bounding box center [103, 417] width 123 height 16
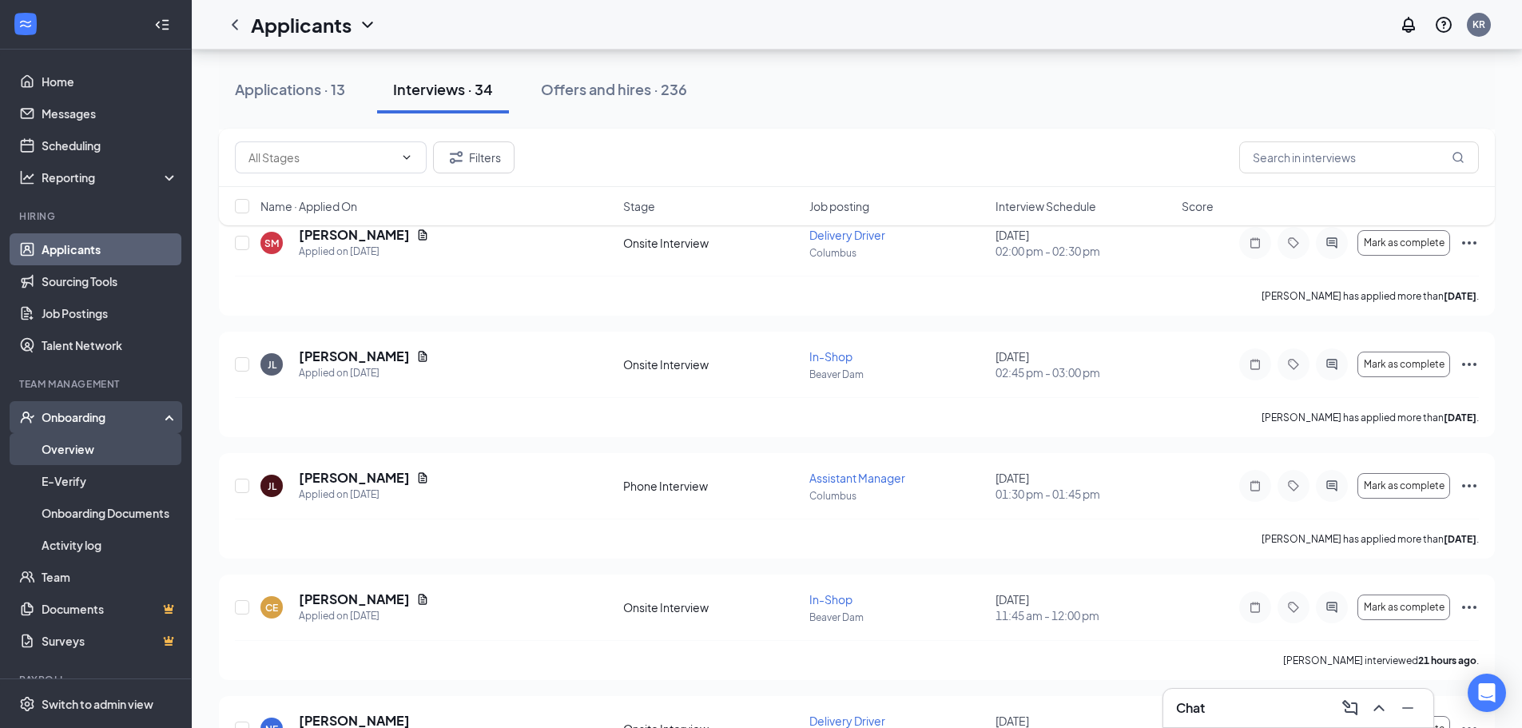
click at [67, 453] on link "Overview" at bounding box center [110, 449] width 137 height 32
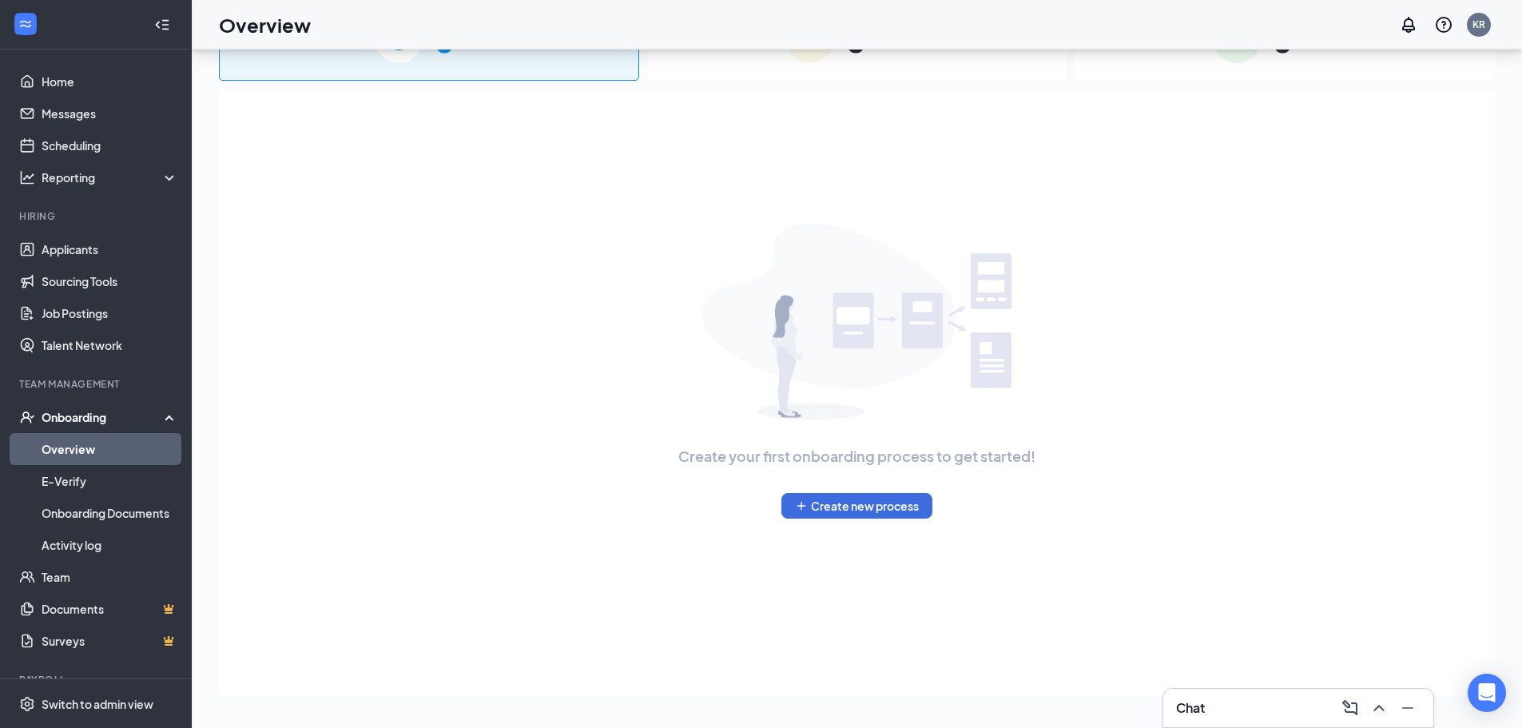
scroll to position [72, 0]
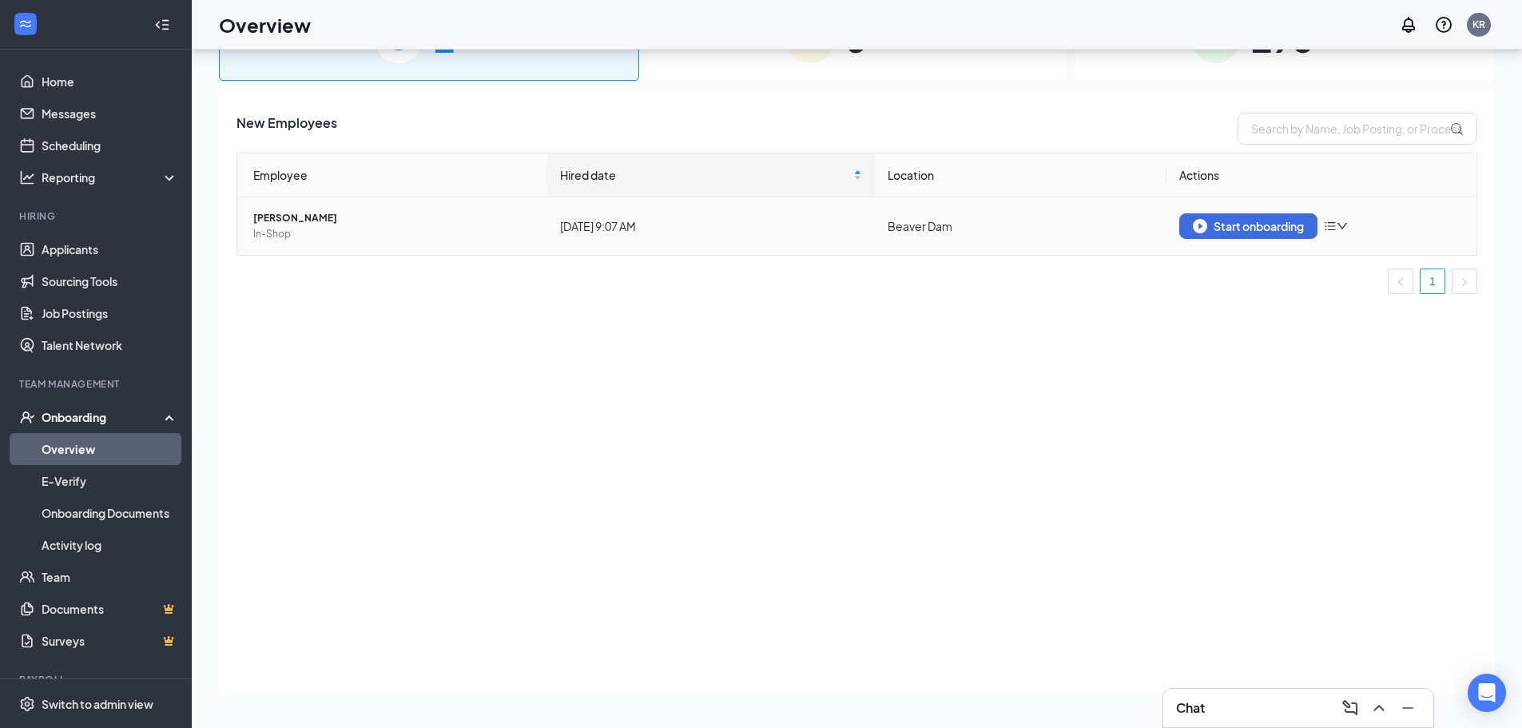
click at [1338, 221] on icon "down" at bounding box center [1342, 226] width 11 height 11
click at [1232, 369] on div "New Employees Employee Hired date Location Actions Alexandria Lindegarde In-Sho…" at bounding box center [857, 393] width 1276 height 606
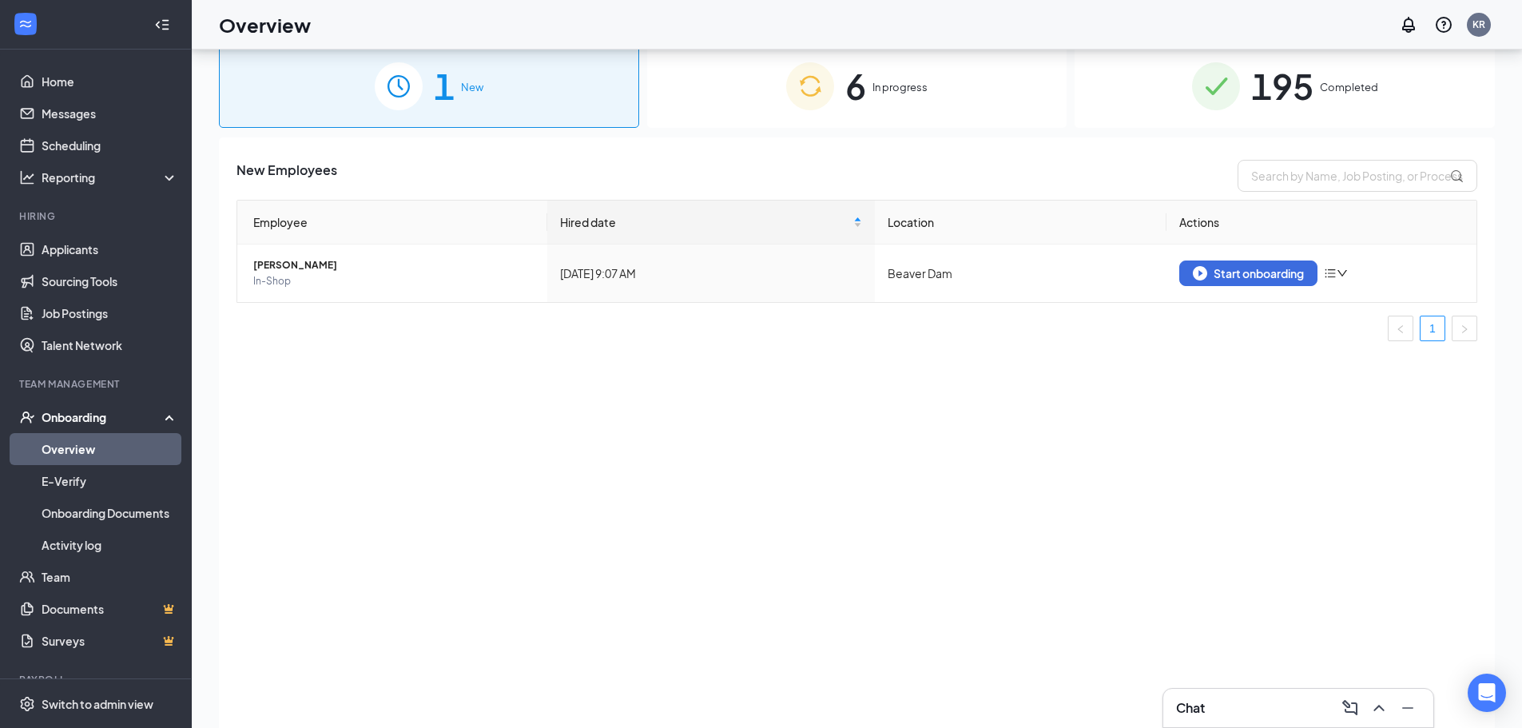
scroll to position [0, 0]
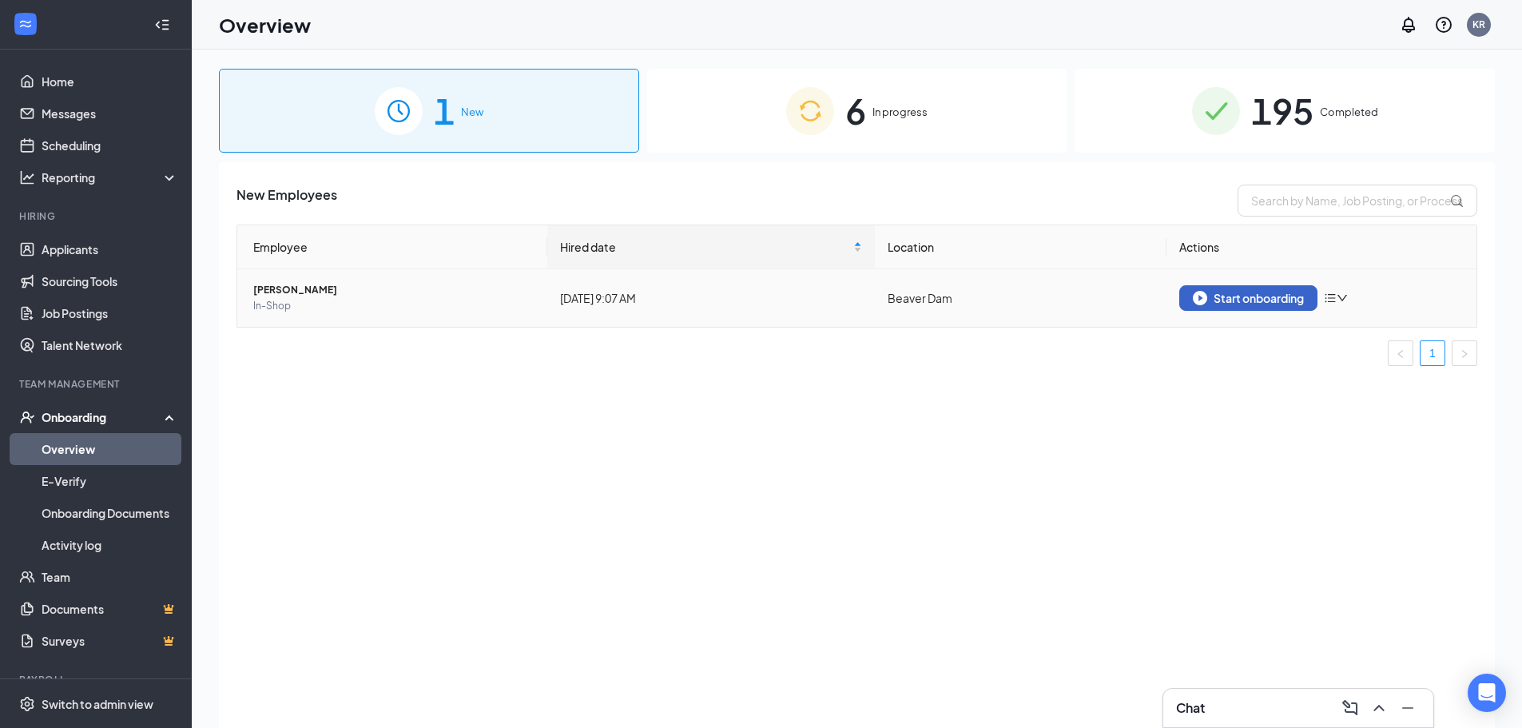
click at [1317, 296] on button "Start onboarding" at bounding box center [1248, 298] width 138 height 26
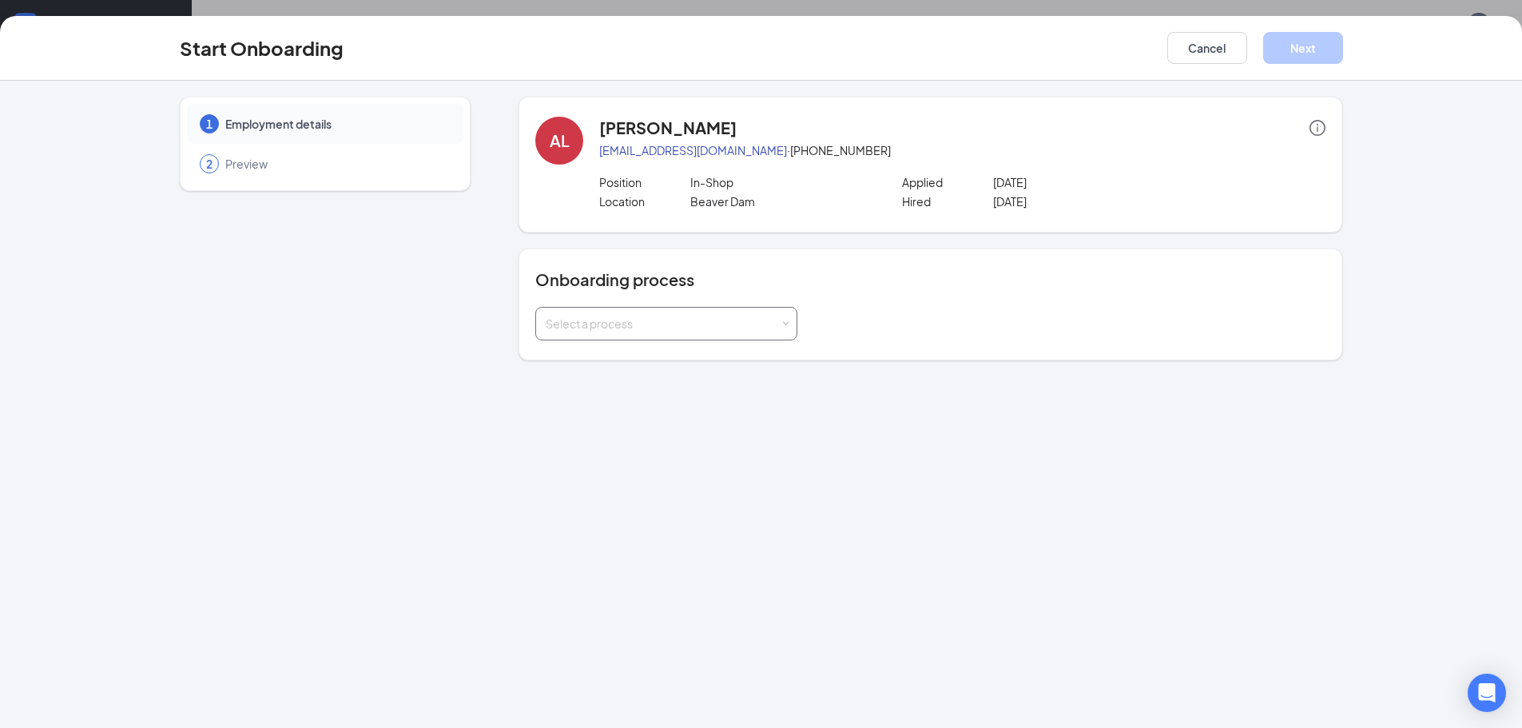
click at [671, 319] on div "Select a process" at bounding box center [663, 324] width 234 height 16
click at [630, 392] on span "JSB VENTURES LLC" at bounding box center [592, 386] width 100 height 14
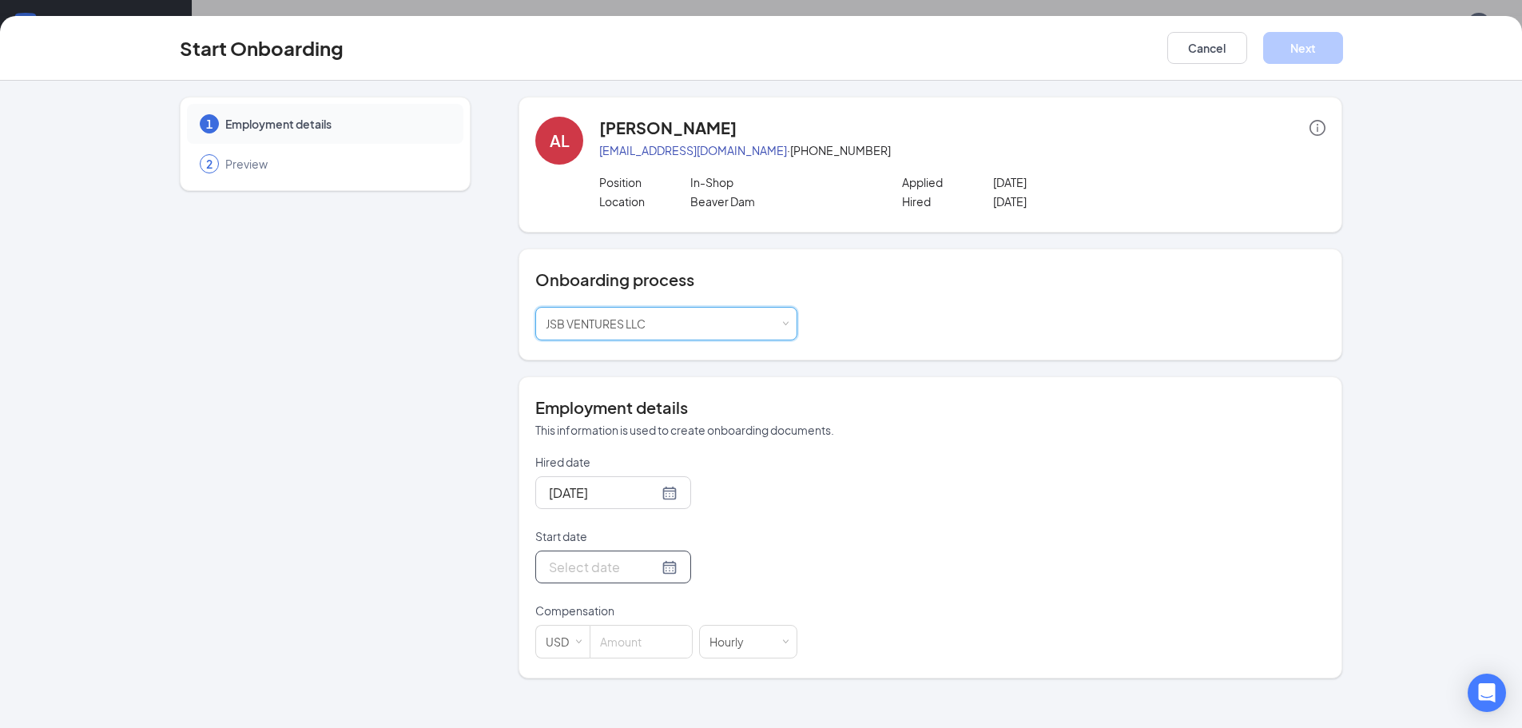
click at [659, 568] on div at bounding box center [613, 567] width 129 height 20
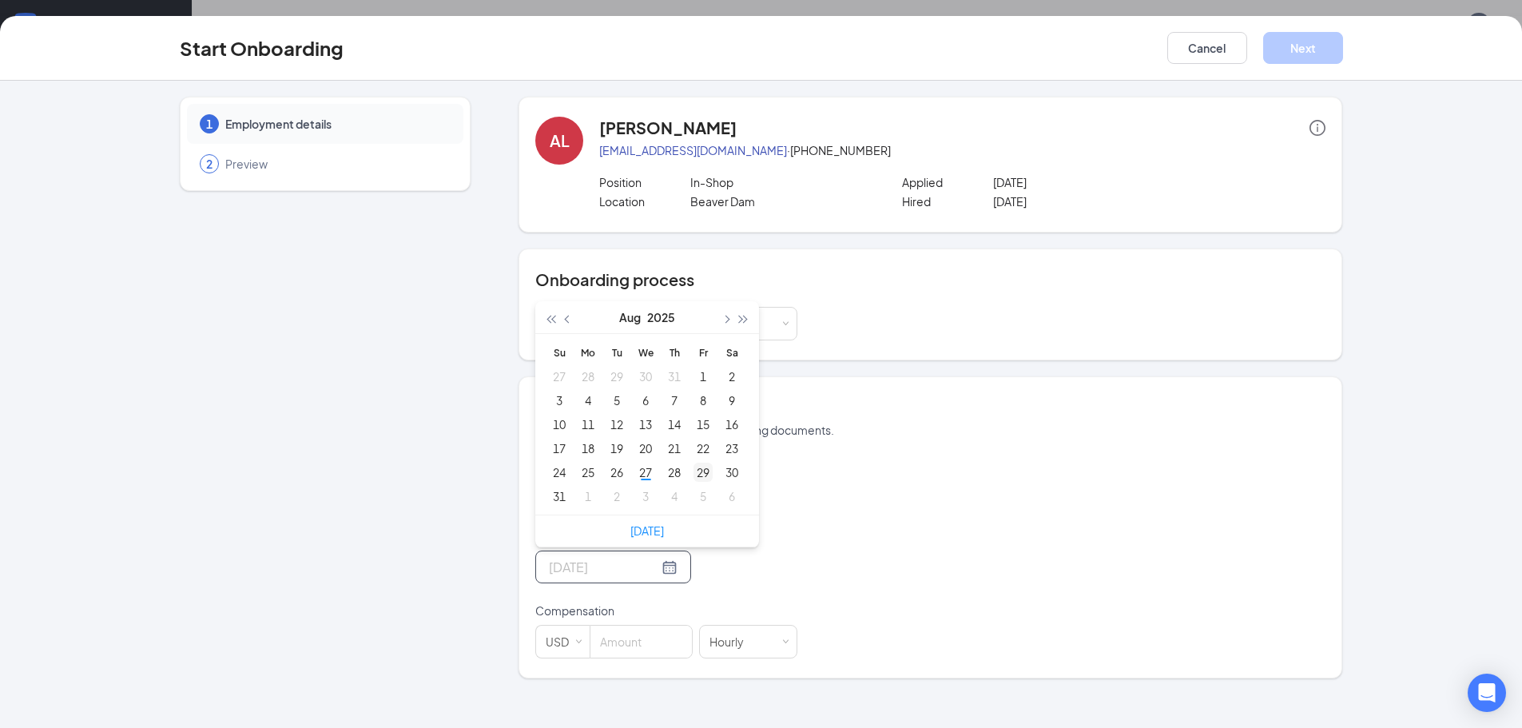
click at [698, 475] on div "29" at bounding box center [702, 472] width 19 height 19
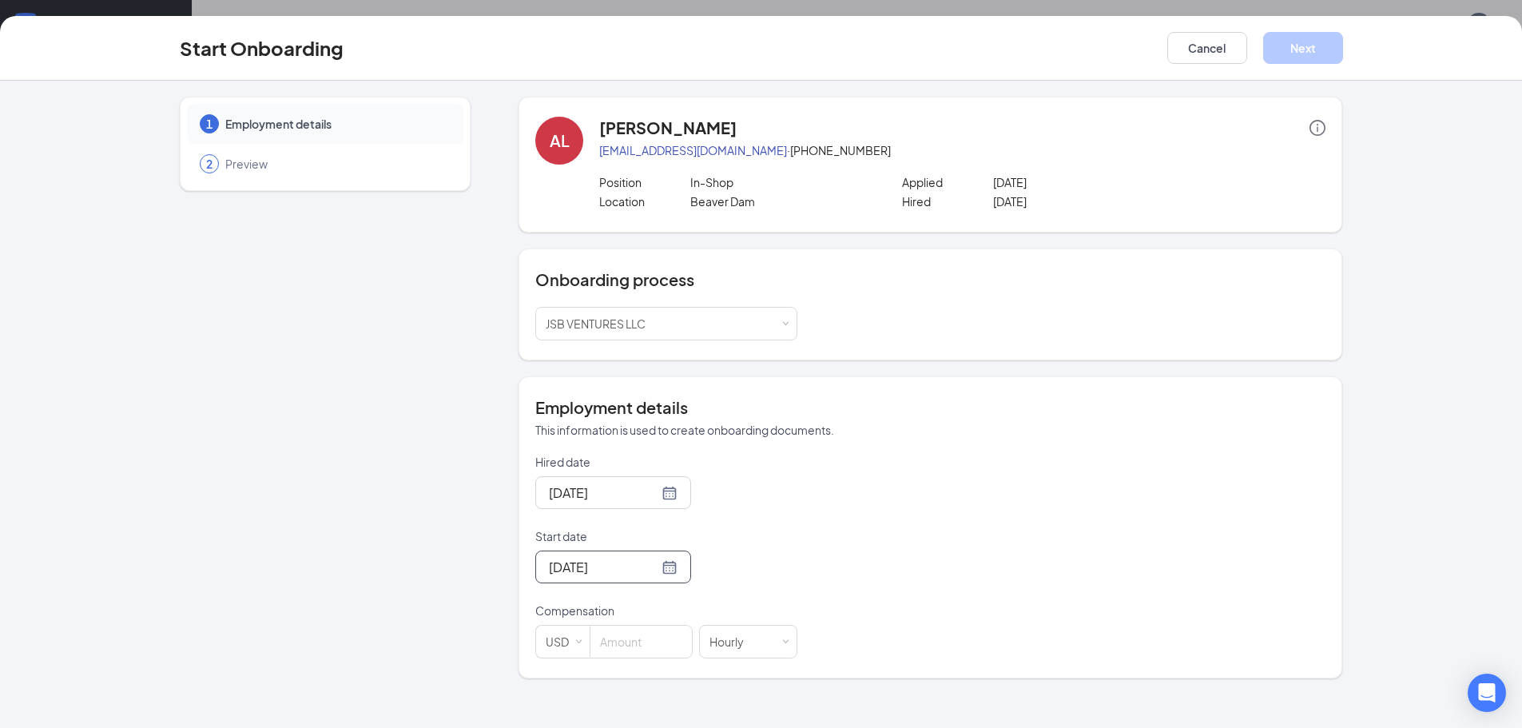
click at [665, 560] on div "Aug 29, 2025" at bounding box center [613, 566] width 156 height 33
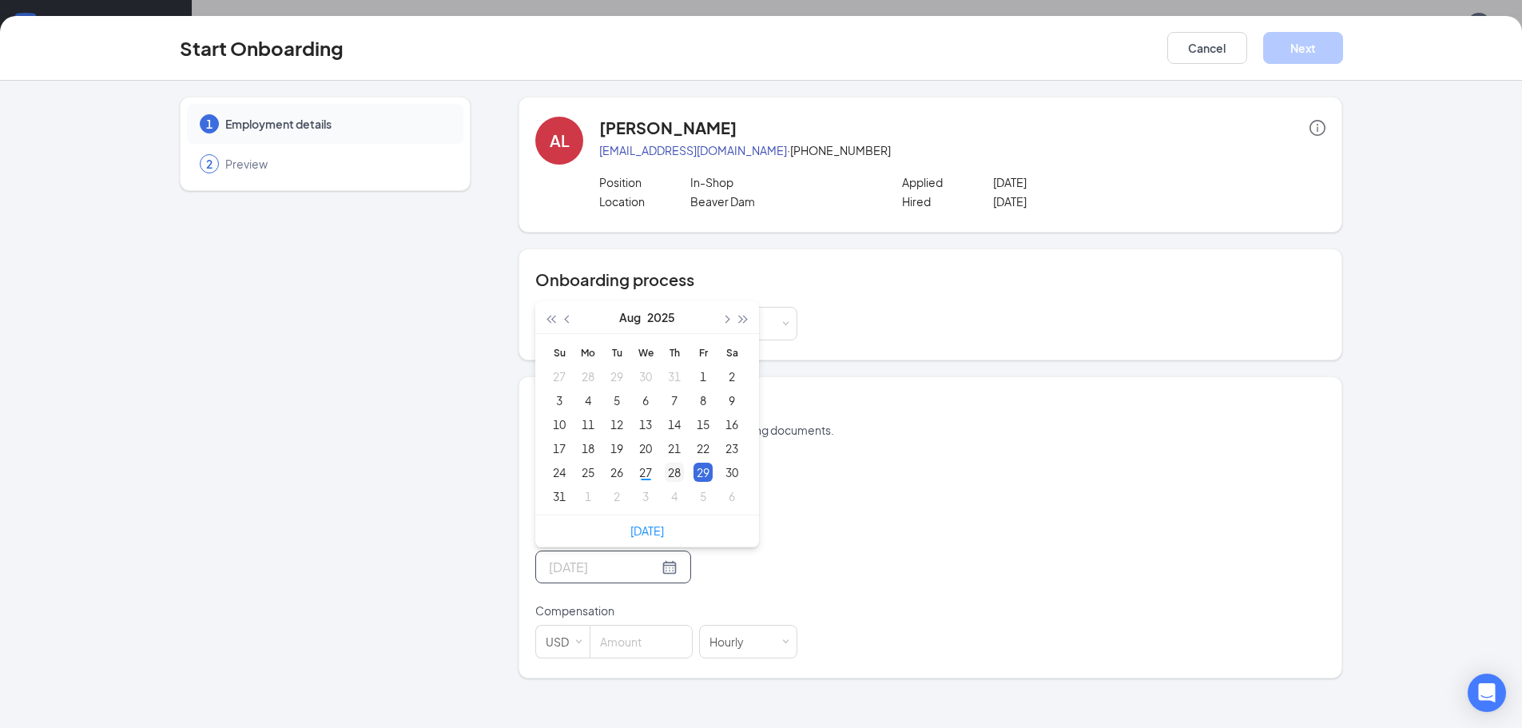
type input "Aug 28, 2025"
click at [667, 475] on div "28" at bounding box center [674, 472] width 19 height 19
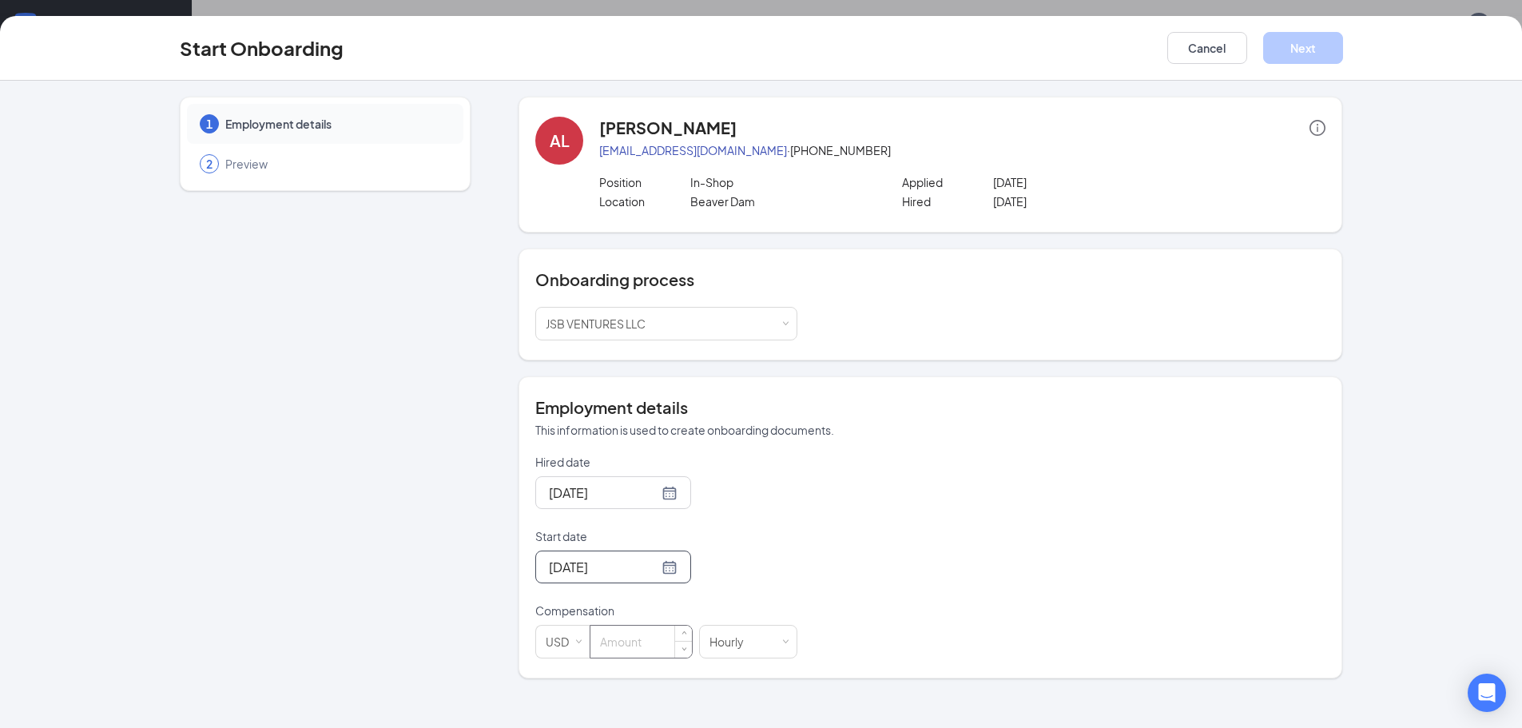
click at [654, 649] on input at bounding box center [640, 642] width 101 height 32
type input "10"
click at [986, 519] on div "Hired date Aug 27, 2025 Start date Aug 28, 2025 Aug 2025 Su Mo Tu We Th Fr Sa 2…" at bounding box center [930, 556] width 790 height 205
click at [1311, 46] on button "Next" at bounding box center [1303, 48] width 80 height 32
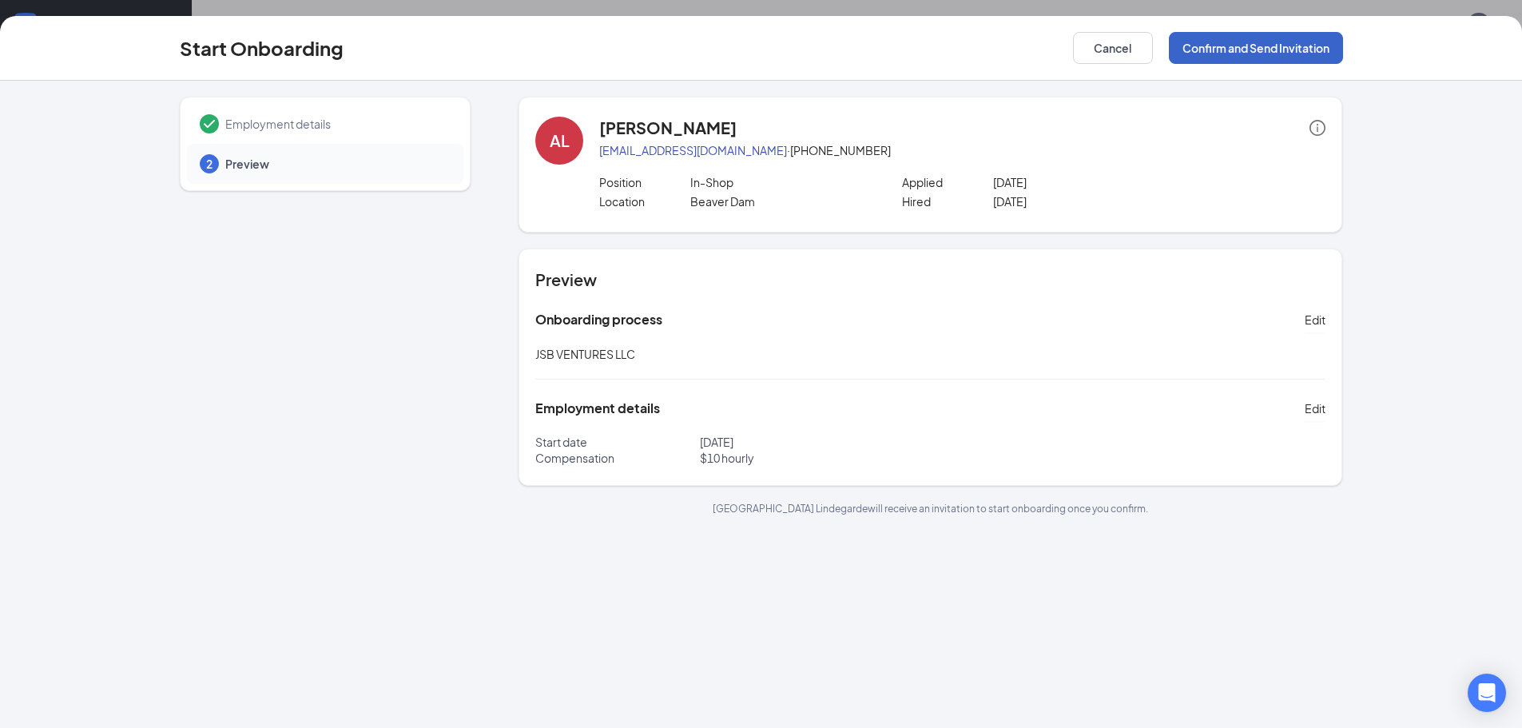
click at [1245, 46] on button "Confirm and Send Invitation" at bounding box center [1256, 48] width 174 height 32
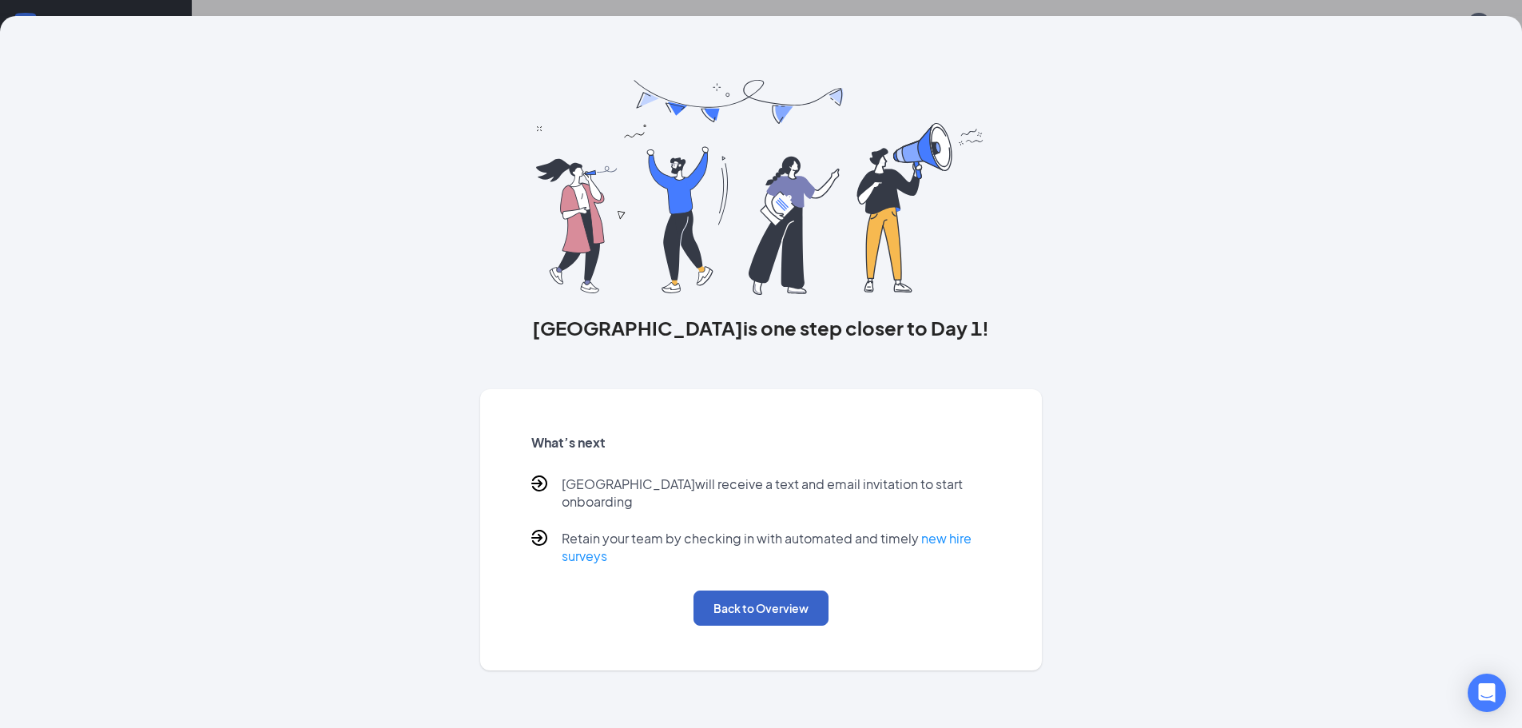
click at [769, 590] on button "Back to Overview" at bounding box center [760, 607] width 135 height 35
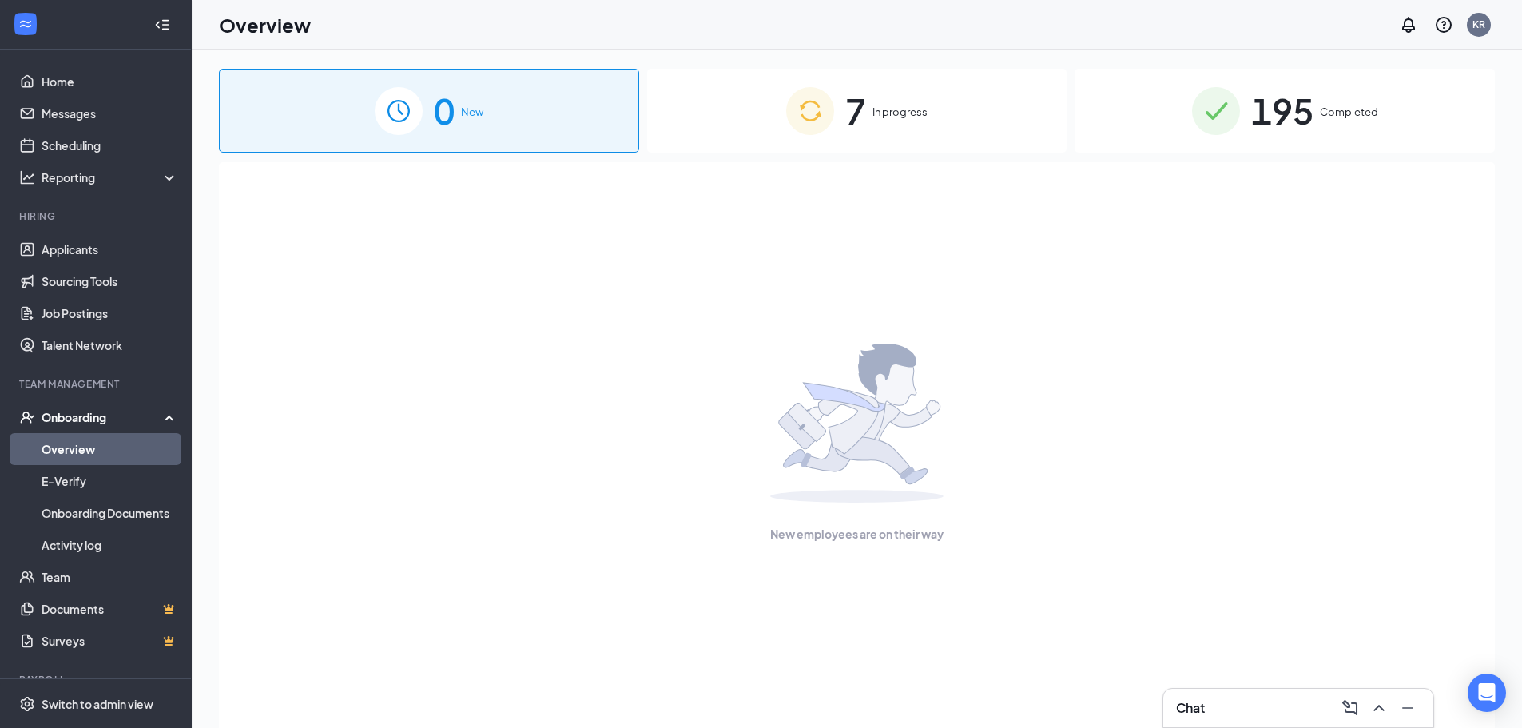
click at [916, 137] on div "7 In progress" at bounding box center [857, 111] width 420 height 84
